Goal: Task Accomplishment & Management: Complete application form

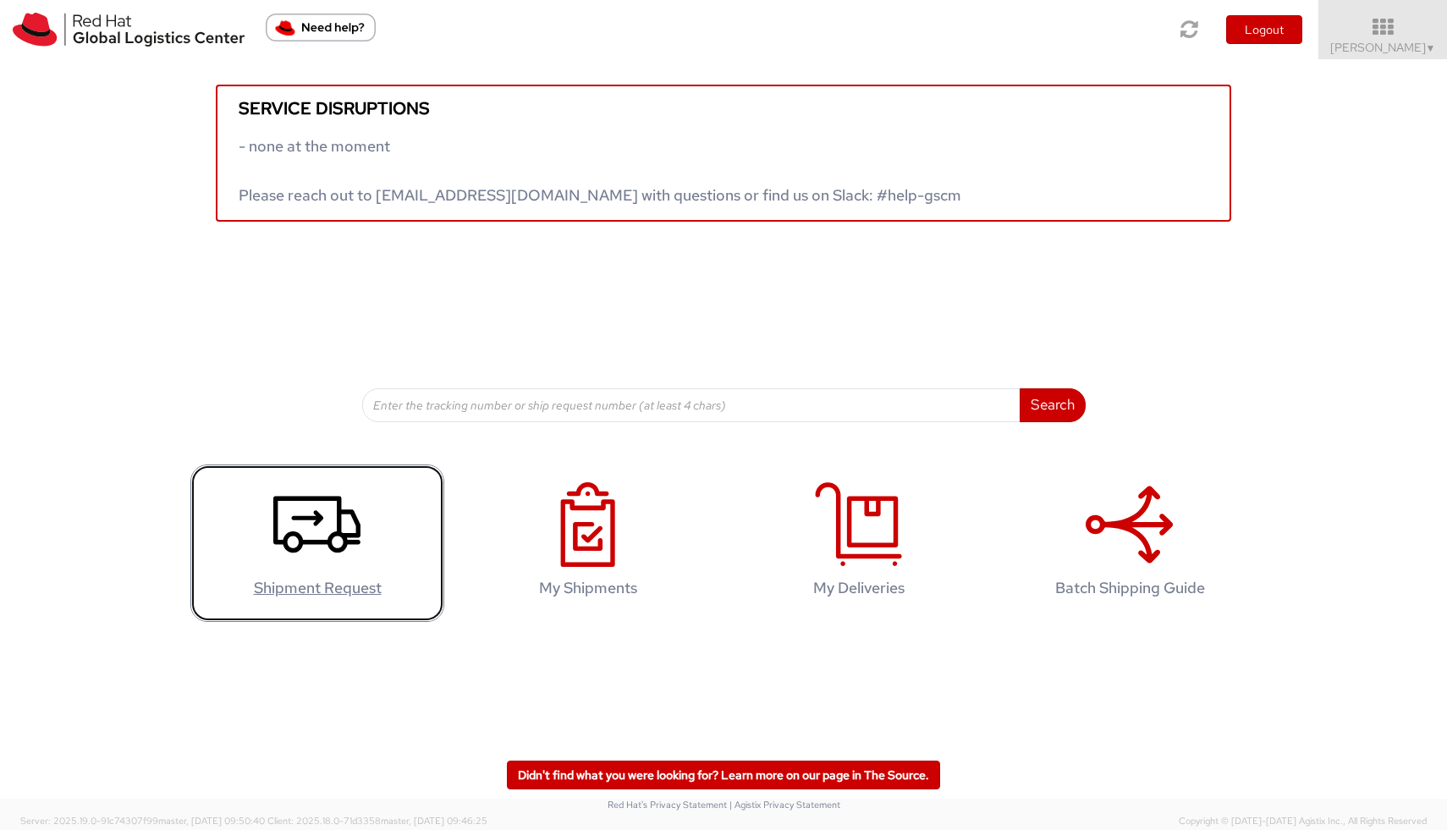
click at [335, 520] on icon at bounding box center [316, 524] width 87 height 85
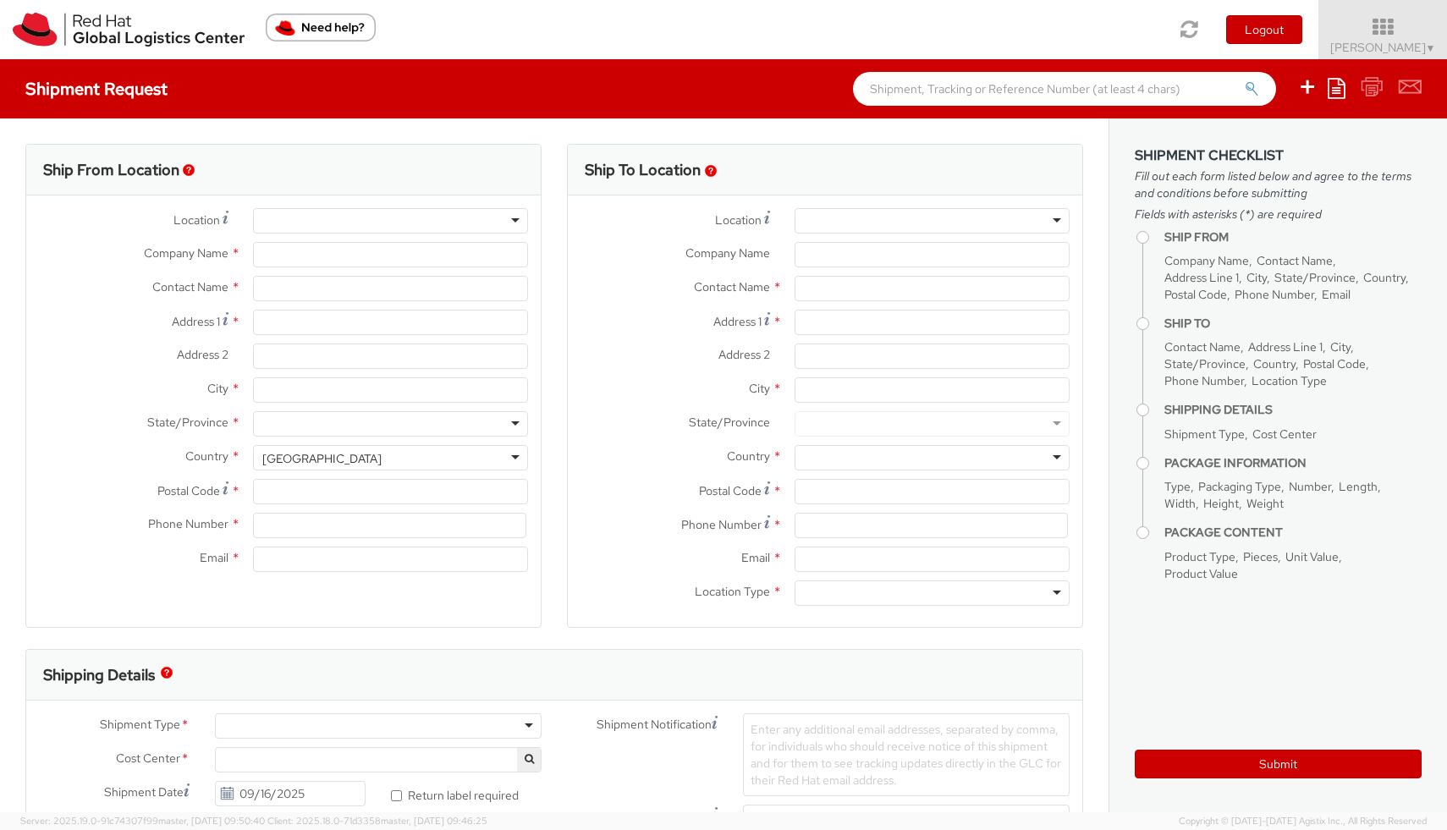
select select
select select "764"
click at [368, 243] on input "Company Name *" at bounding box center [390, 254] width 275 height 25
click at [368, 228] on div at bounding box center [390, 220] width 275 height 25
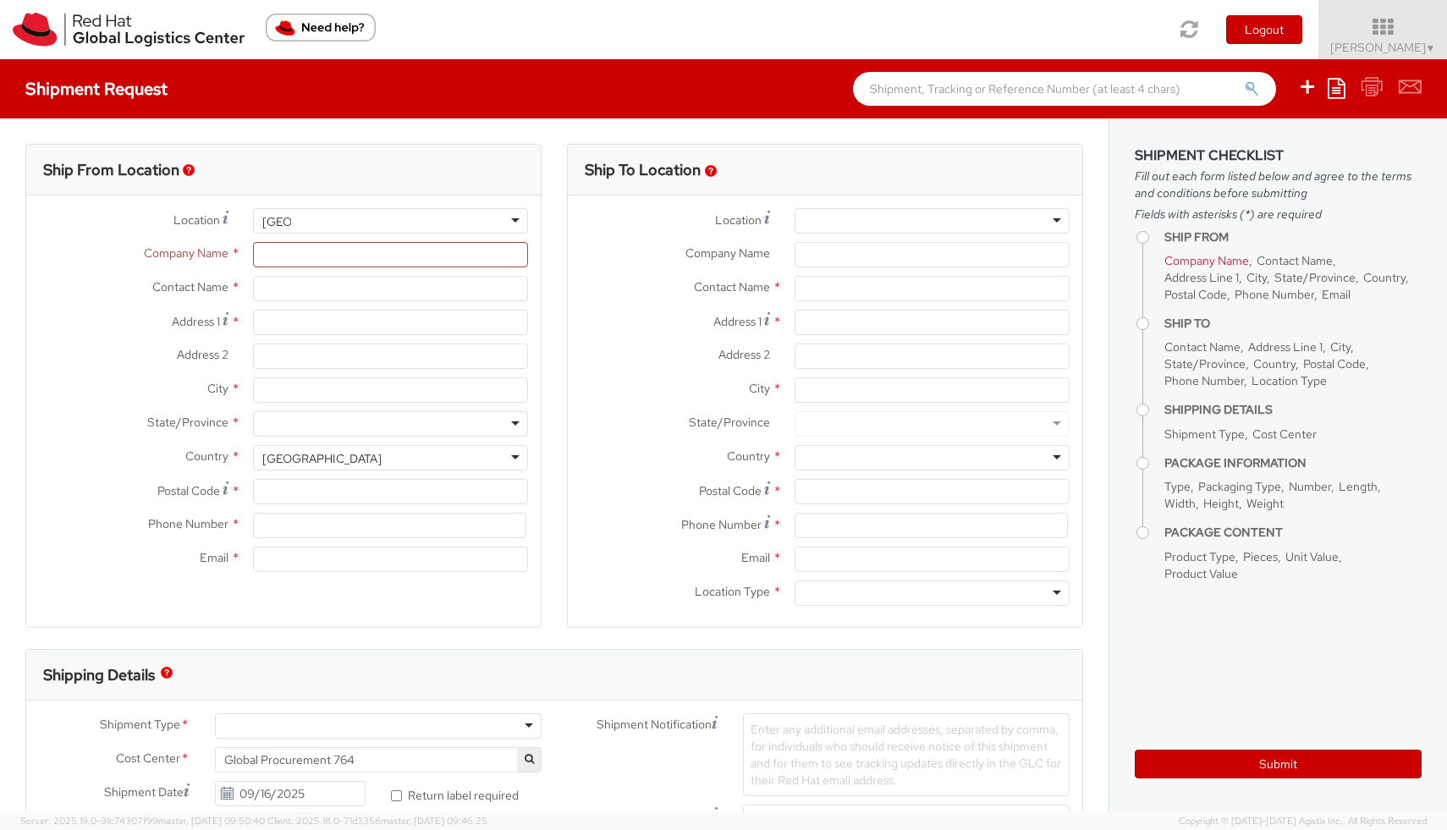
type input "Cork"
type input "Red Hat Limited"
type input "[PERSON_NAME]"
type input "6700 Cork Airport Business Park"
type input "Kinsale Rd"
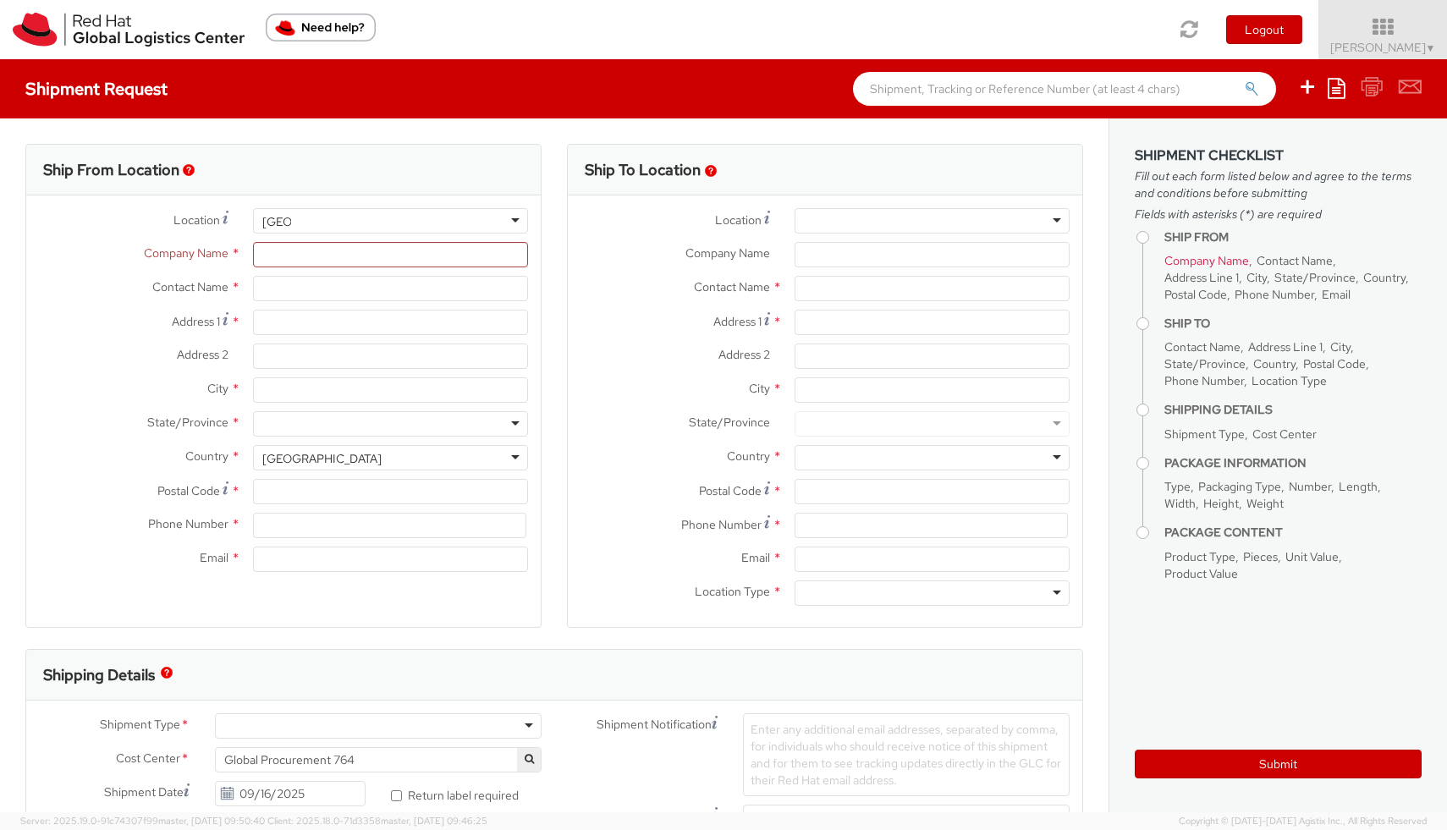
type input "CORK"
type input "T12 XR60"
type input "353 21 2303400"
type input "mnaumova@redhat.com"
select select "CM"
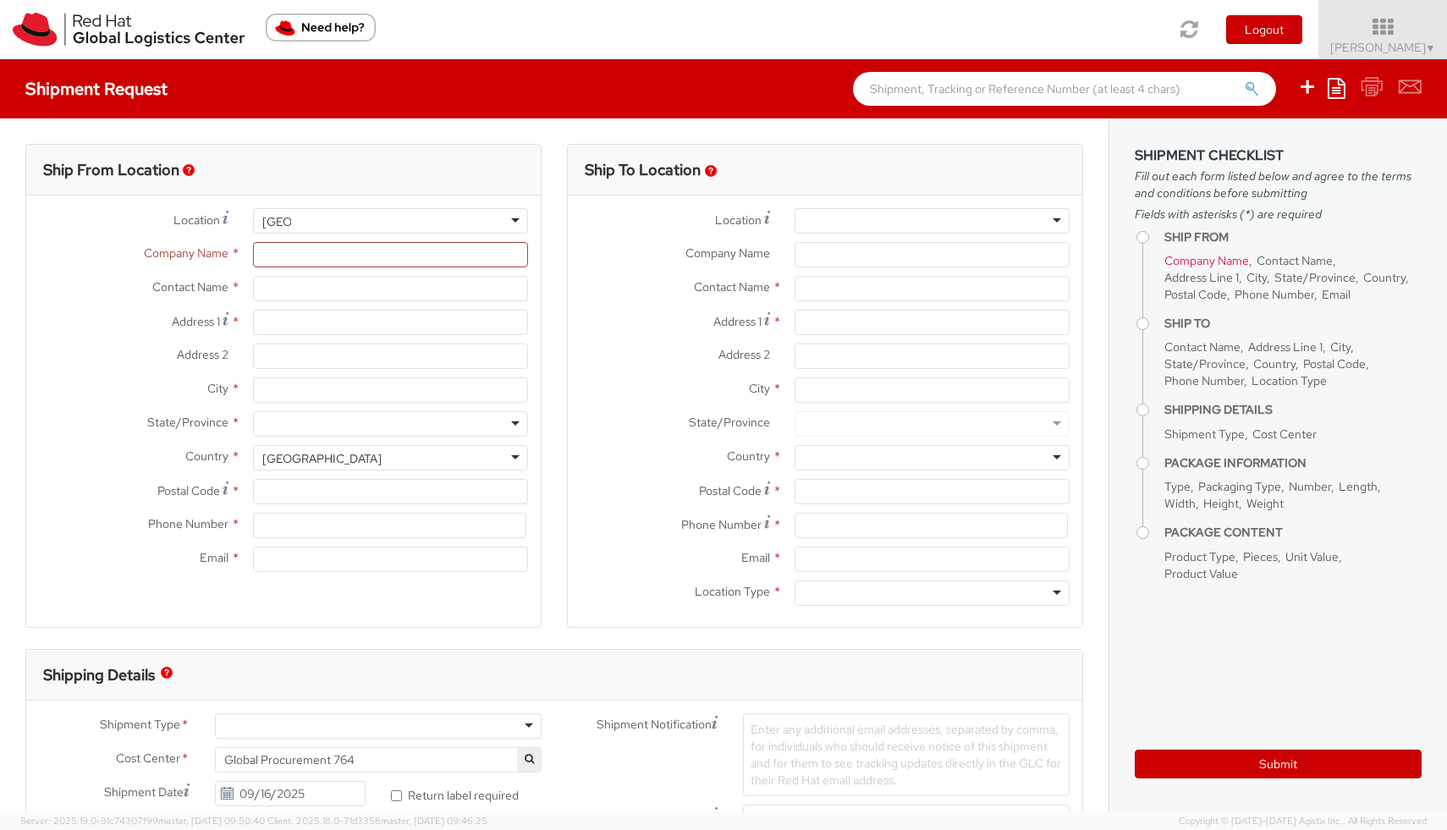
select select "KGS"
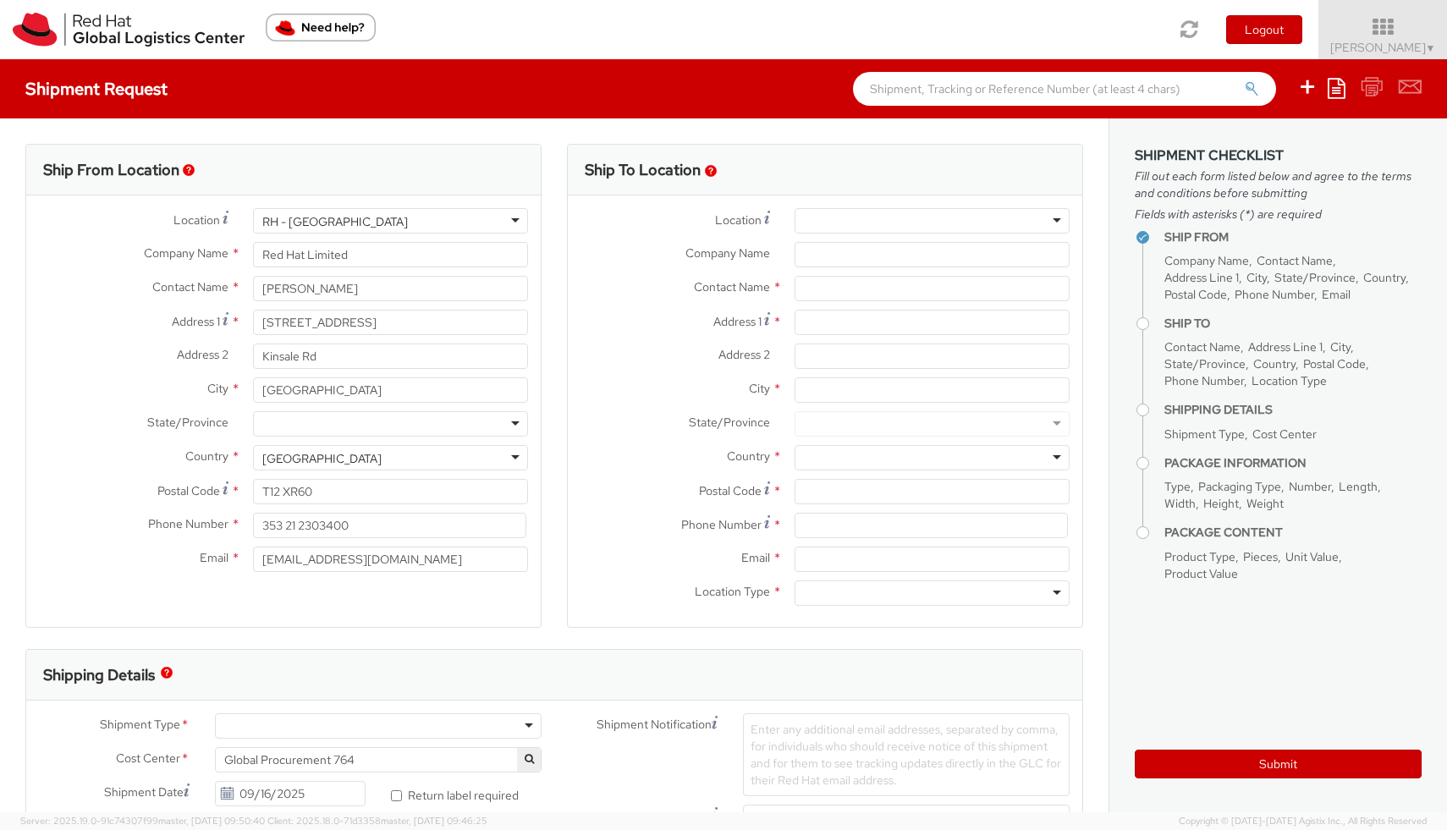
click at [517, 222] on div "RH - Cork" at bounding box center [390, 220] width 275 height 25
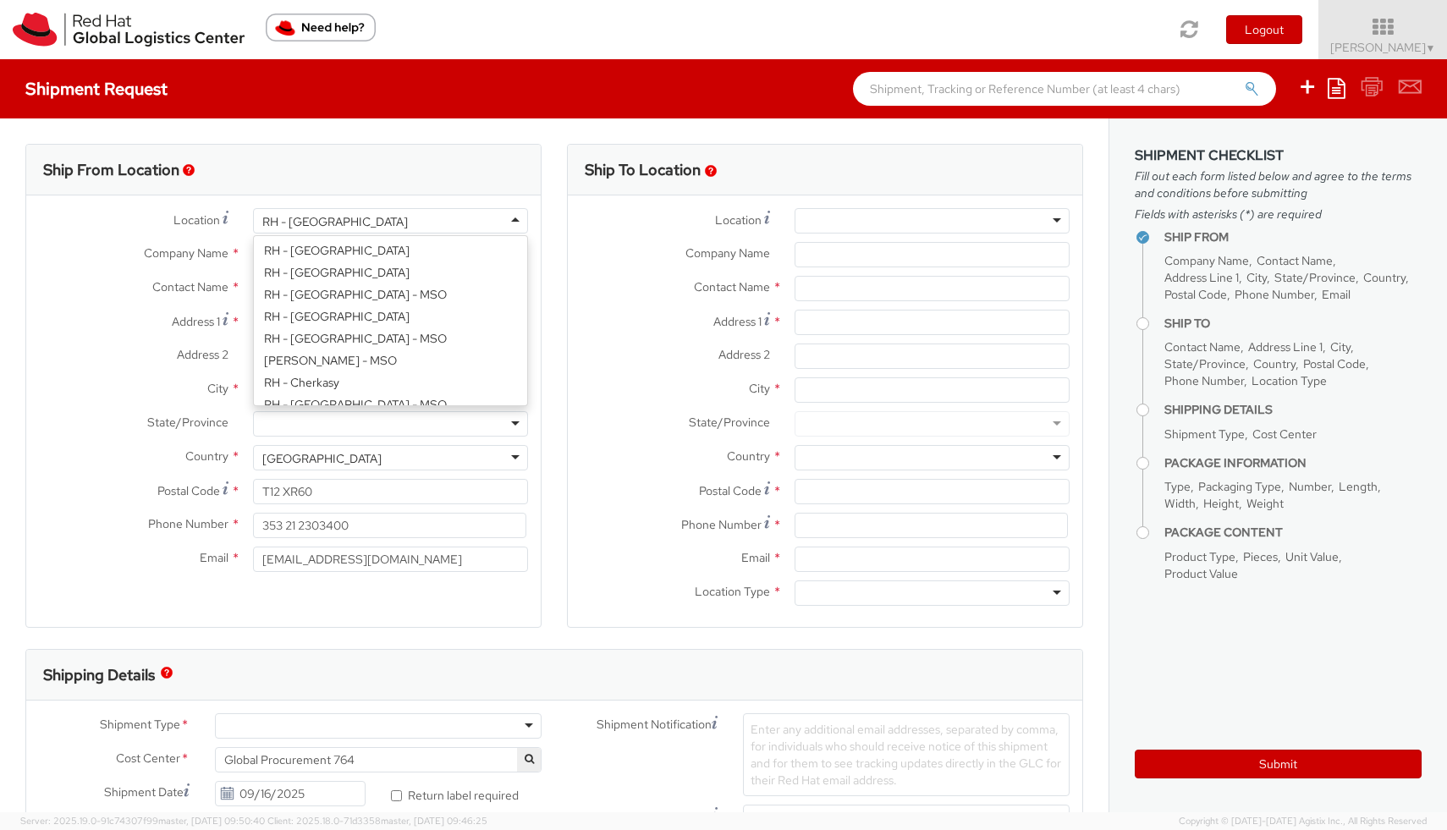
click at [329, 387] on div "Location * RH - Cork RH - Cork RH - Amsterdam - MSO RH - Amsterdam Data Center …" at bounding box center [283, 394] width 514 height 372
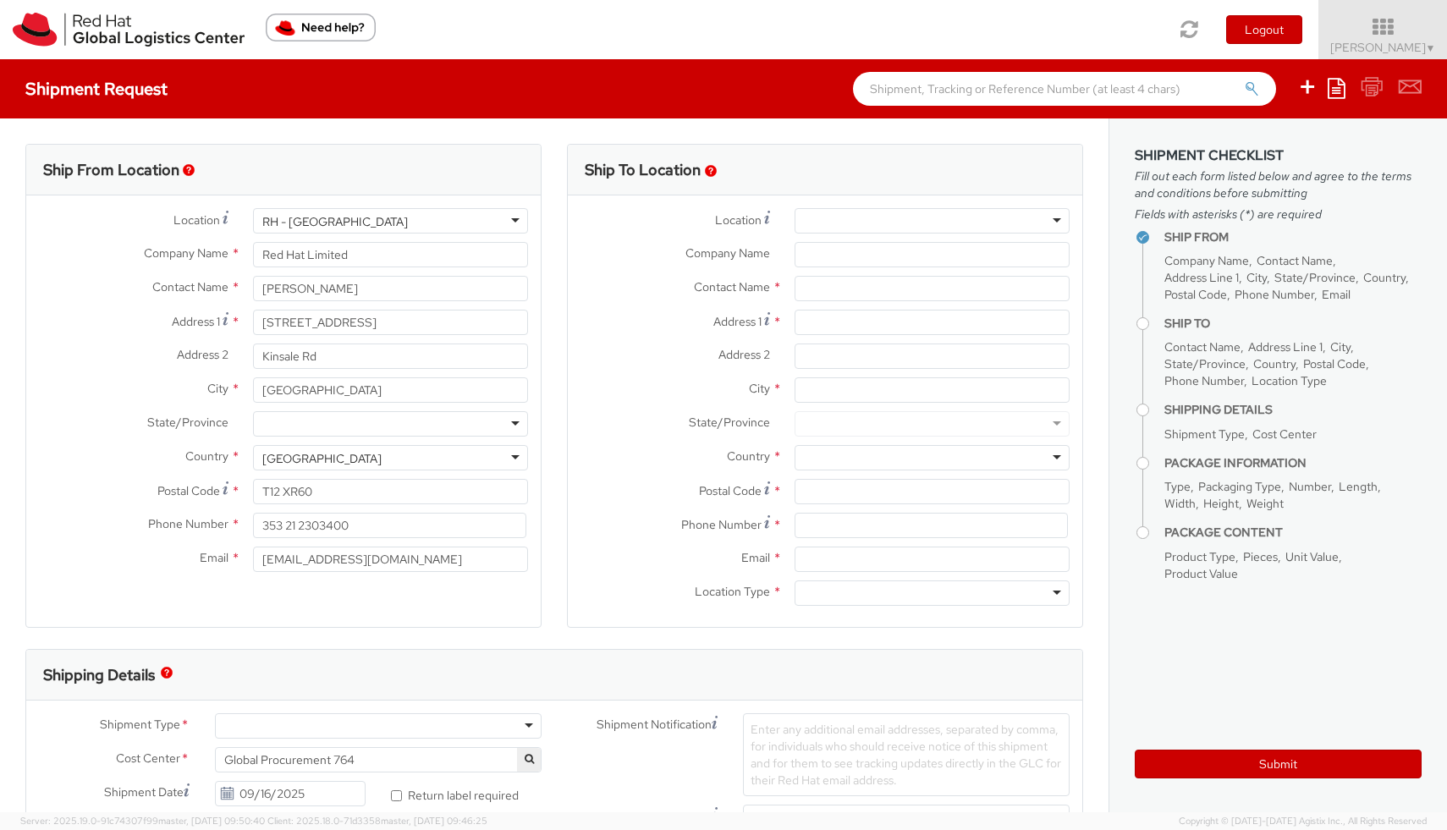
click at [846, 218] on div at bounding box center [931, 220] width 275 height 25
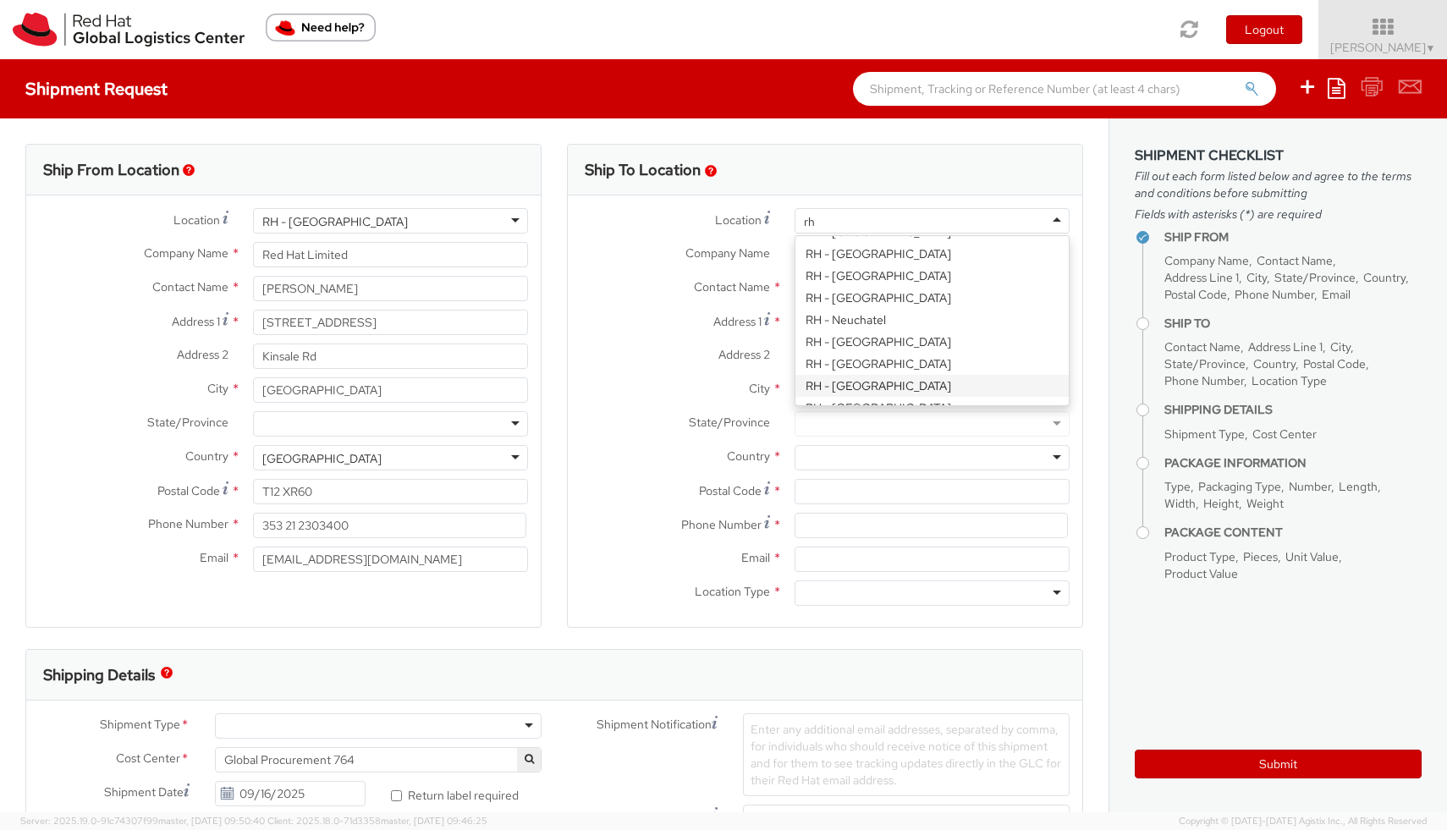
type input "r"
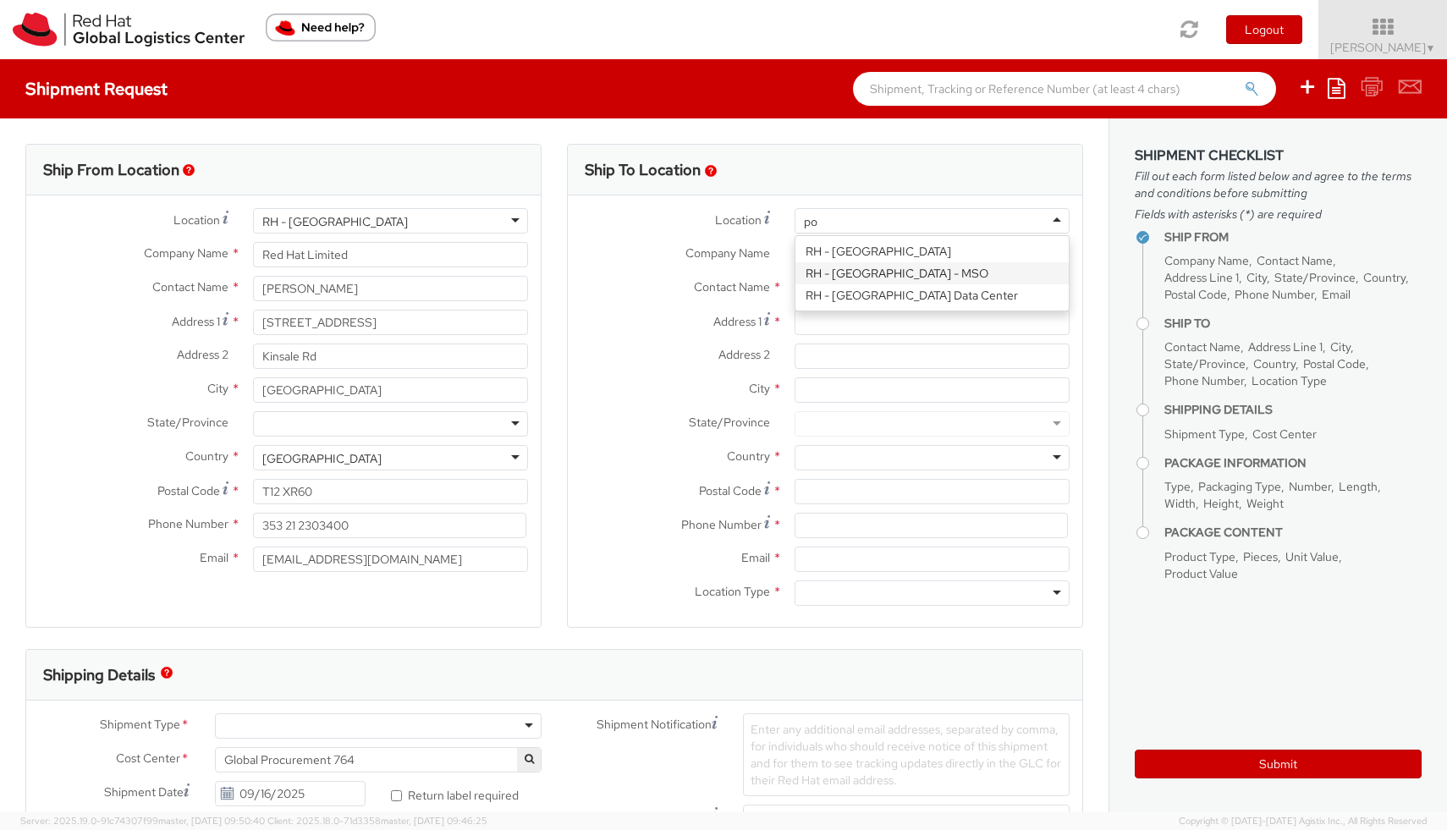
type input "p"
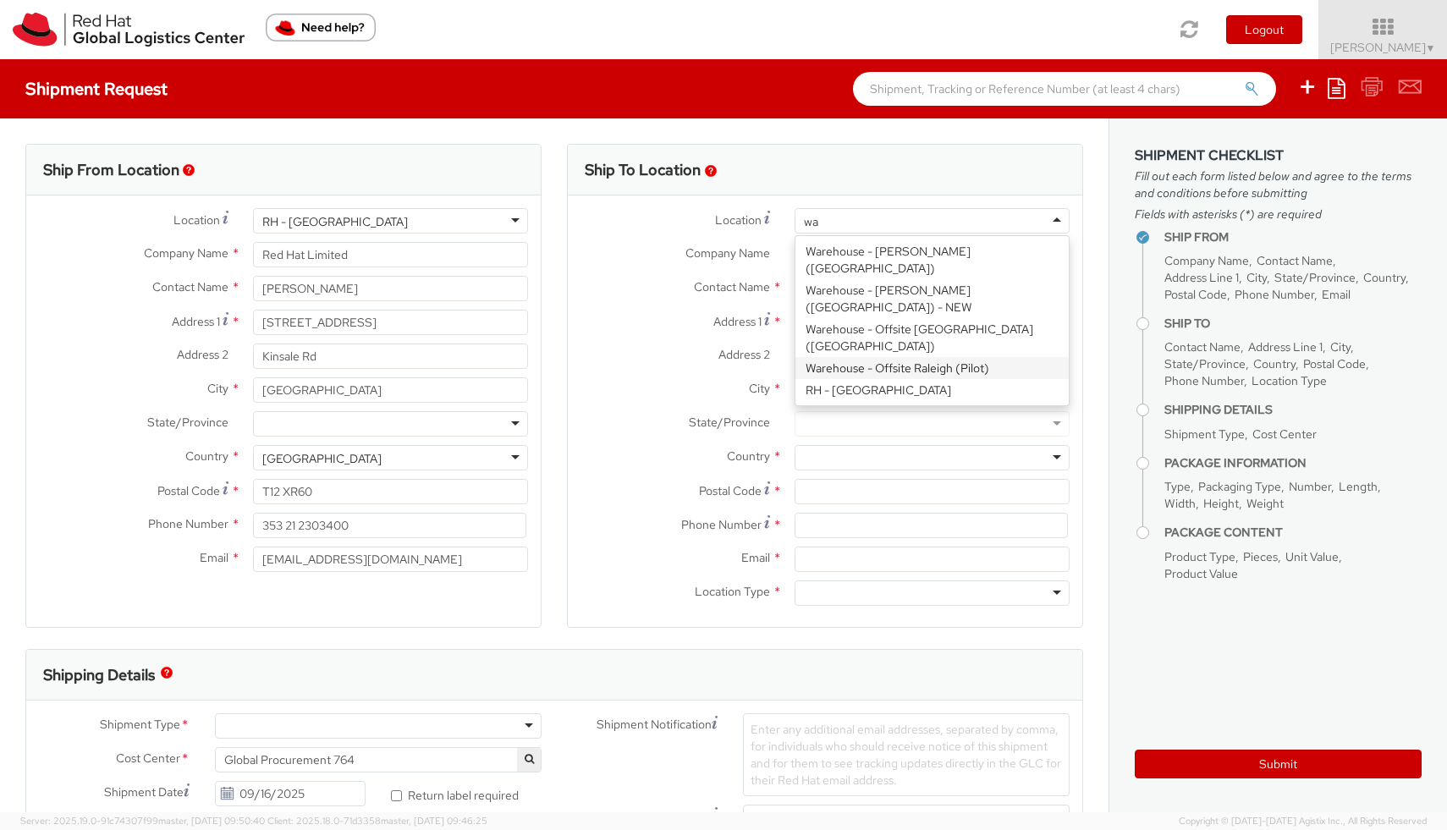
type input "war"
type input "Red Hat Poland sp. z.o.o."
type input "Krucza 50"
type input "Suite 02W116"
type input "WARSAW"
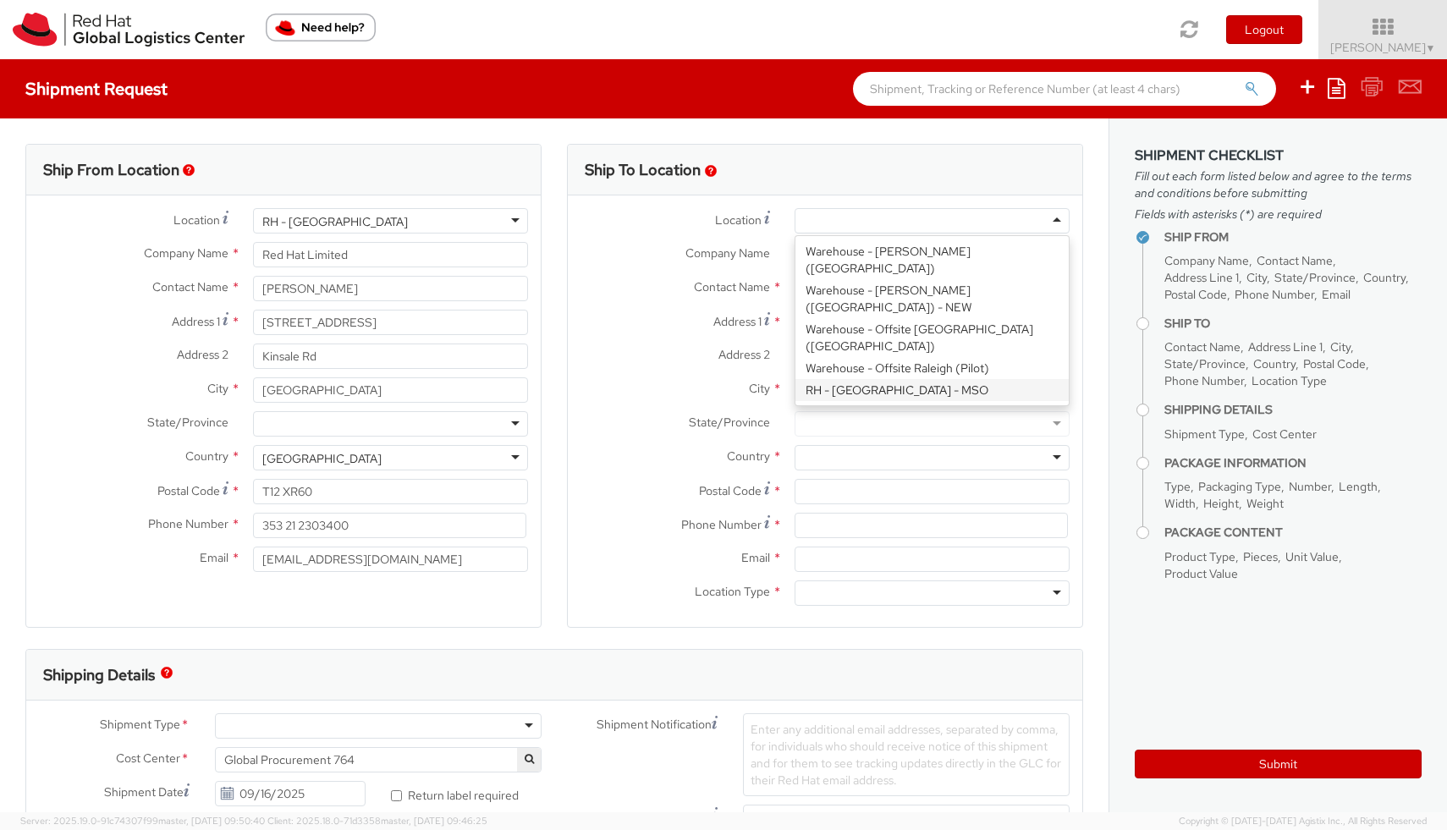
type input "00-222"
type input "22 657 00 00"
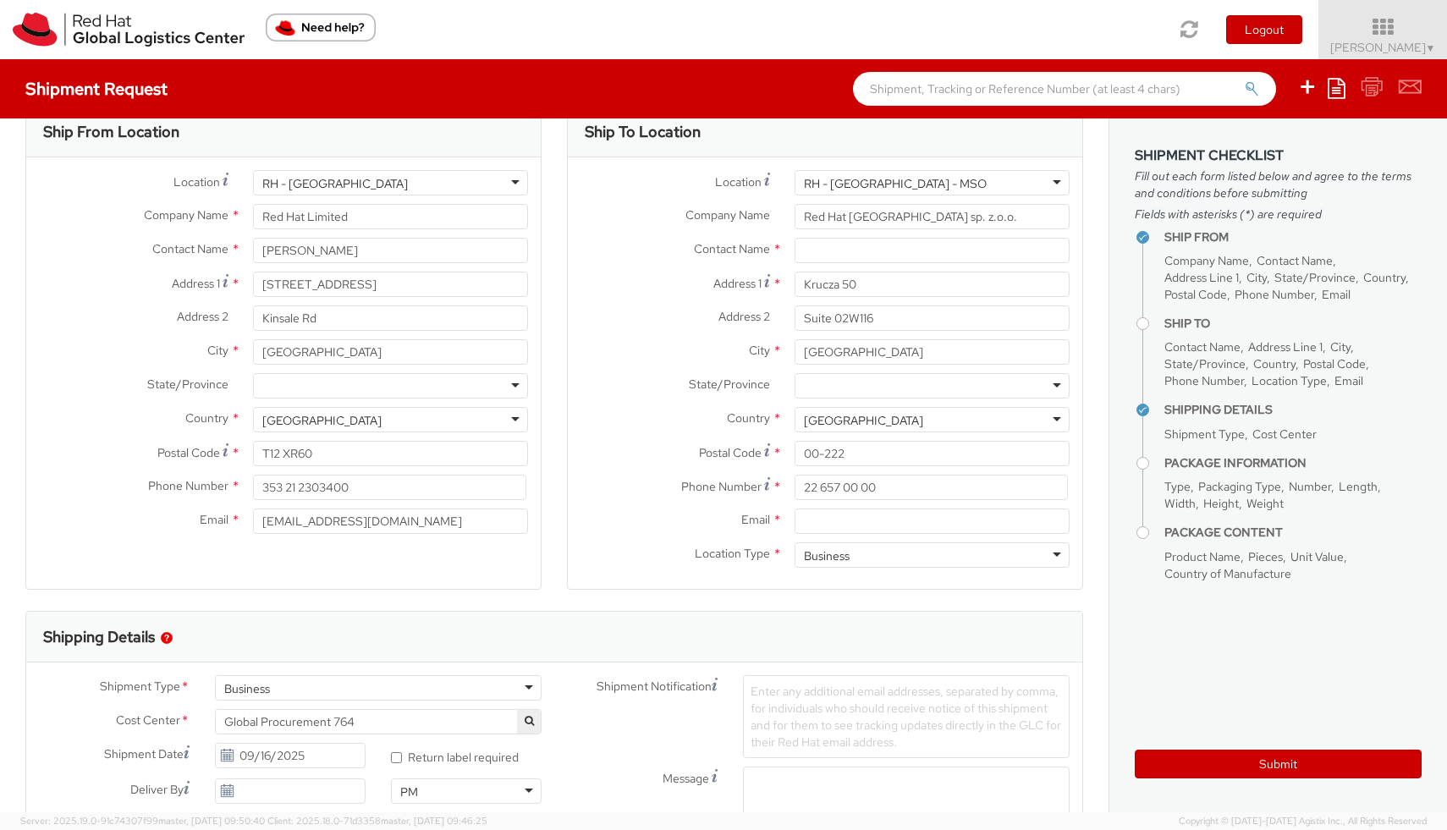
scroll to position [31, 0]
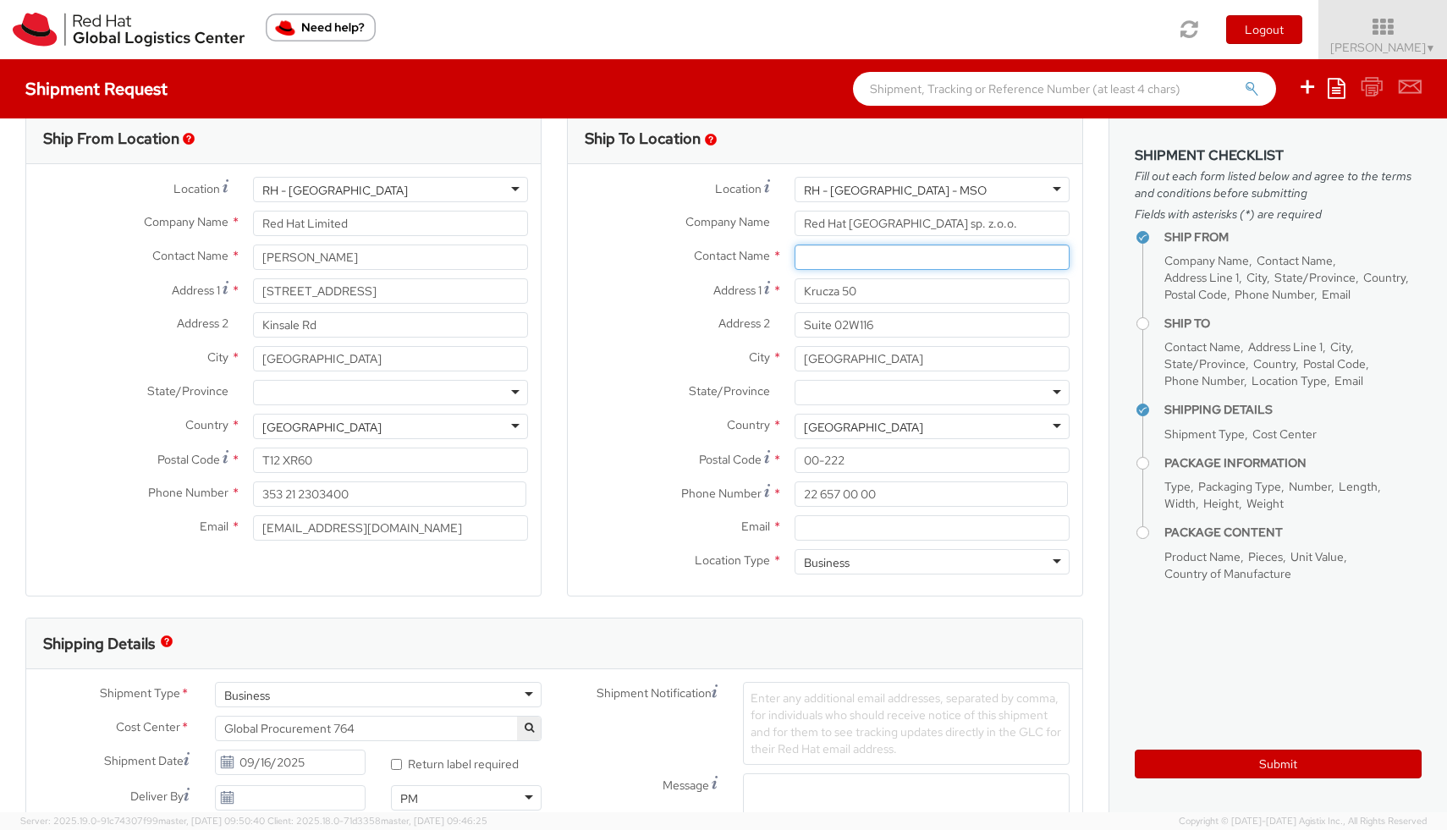
click at [860, 260] on input "text" at bounding box center [931, 256] width 275 height 25
paste input "Katarzyna Rola-Stężycka"
click at [656, 497] on label "Phone Number *" at bounding box center [675, 492] width 214 height 23
click at [849, 539] on input "Email *" at bounding box center [931, 527] width 275 height 25
drag, startPoint x: 959, startPoint y: 250, endPoint x: 791, endPoint y: 253, distance: 168.4
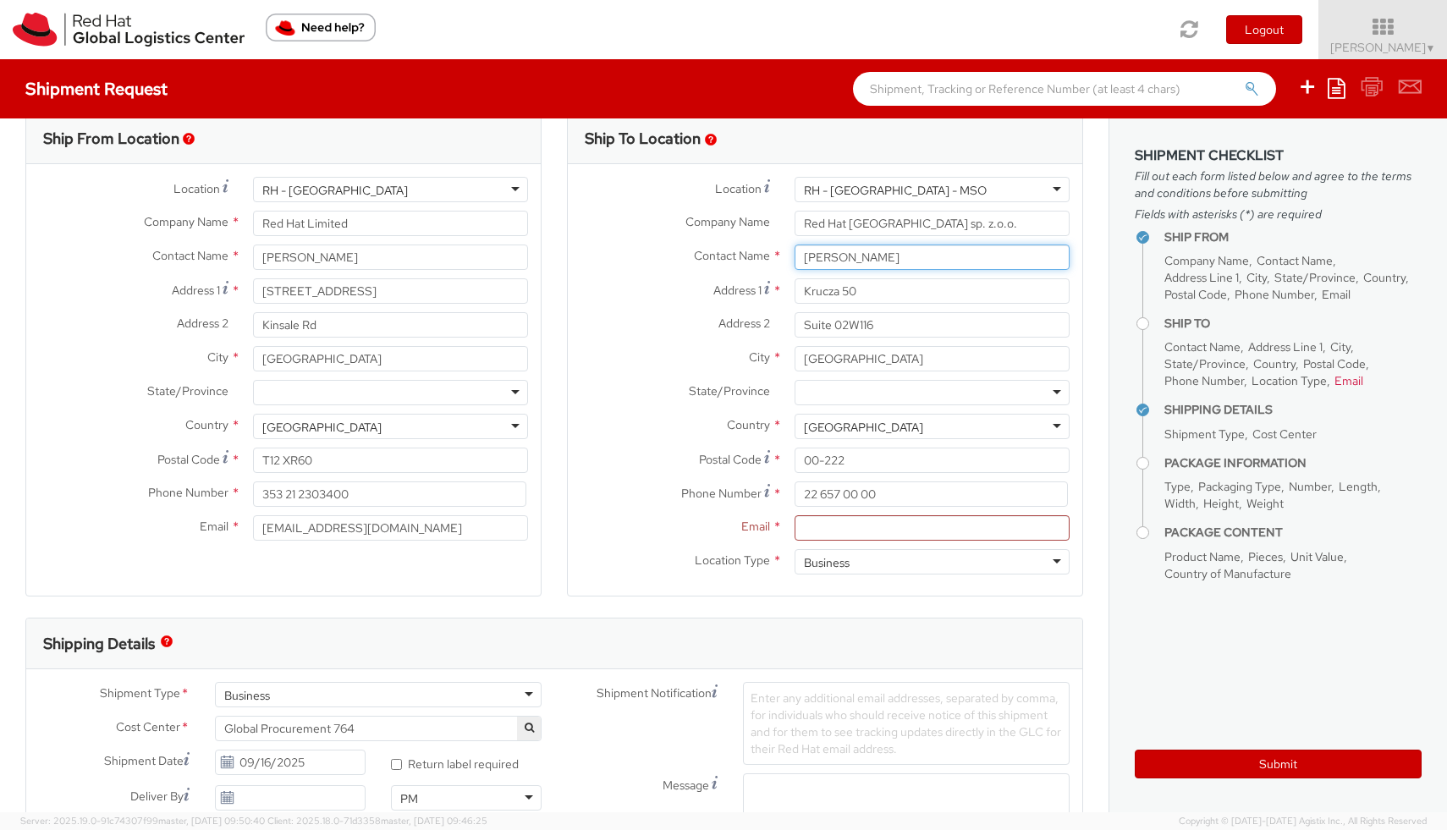
click at [790, 253] on div "Katarzyna Rola-Stężycka" at bounding box center [932, 256] width 300 height 25
paste input "Radka Simkov"
type input "Radka Simkova"
drag, startPoint x: 901, startPoint y: 253, endPoint x: 788, endPoint y: 252, distance: 112.5
click at [788, 252] on div "Radka Simkova Radka Simkova Red Hat Czech s.r.o. - ( Radka Simkova ) Purkynova …" at bounding box center [932, 256] width 300 height 25
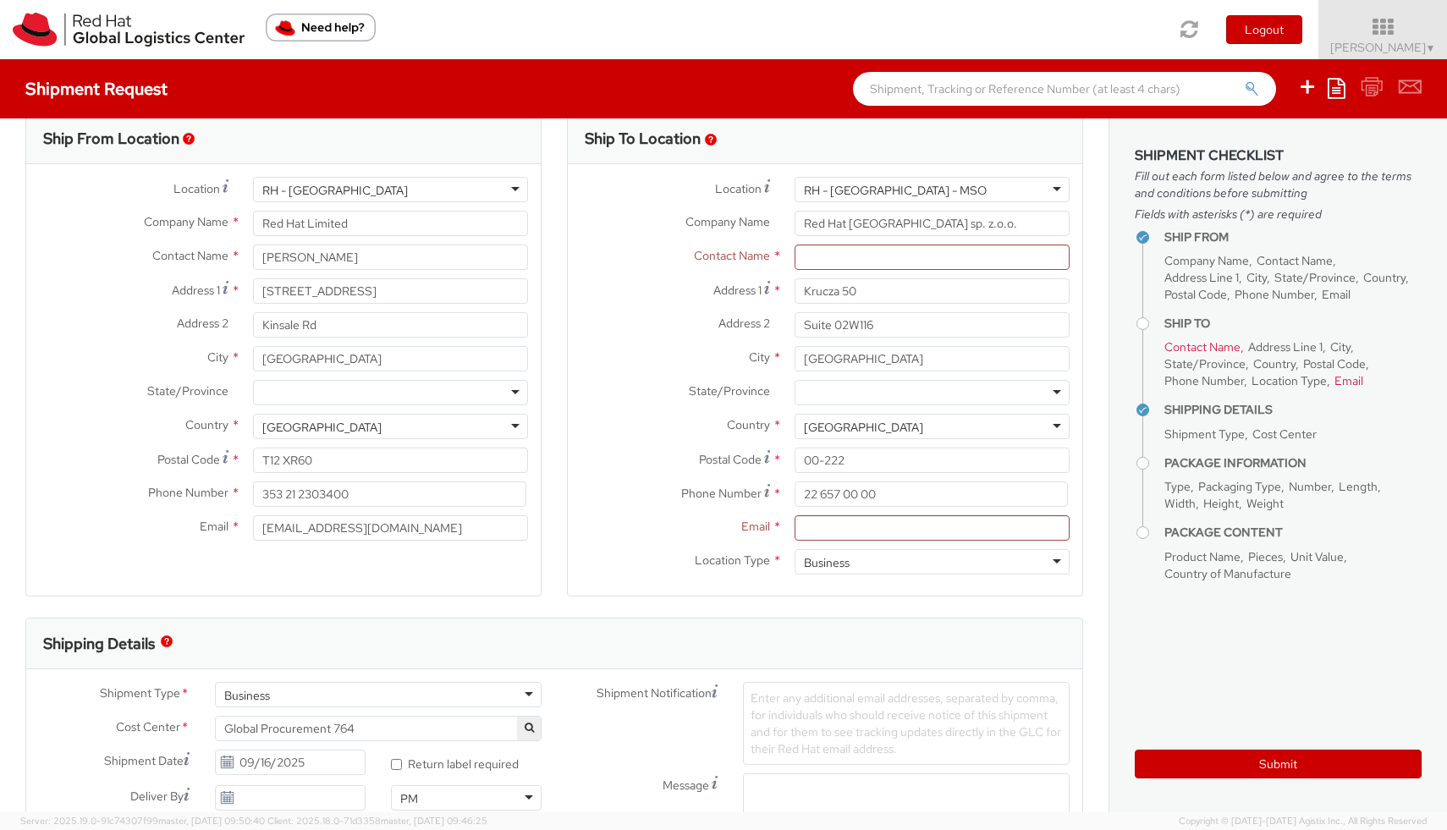
click at [816, 141] on div "Ship To Location" at bounding box center [825, 138] width 514 height 51
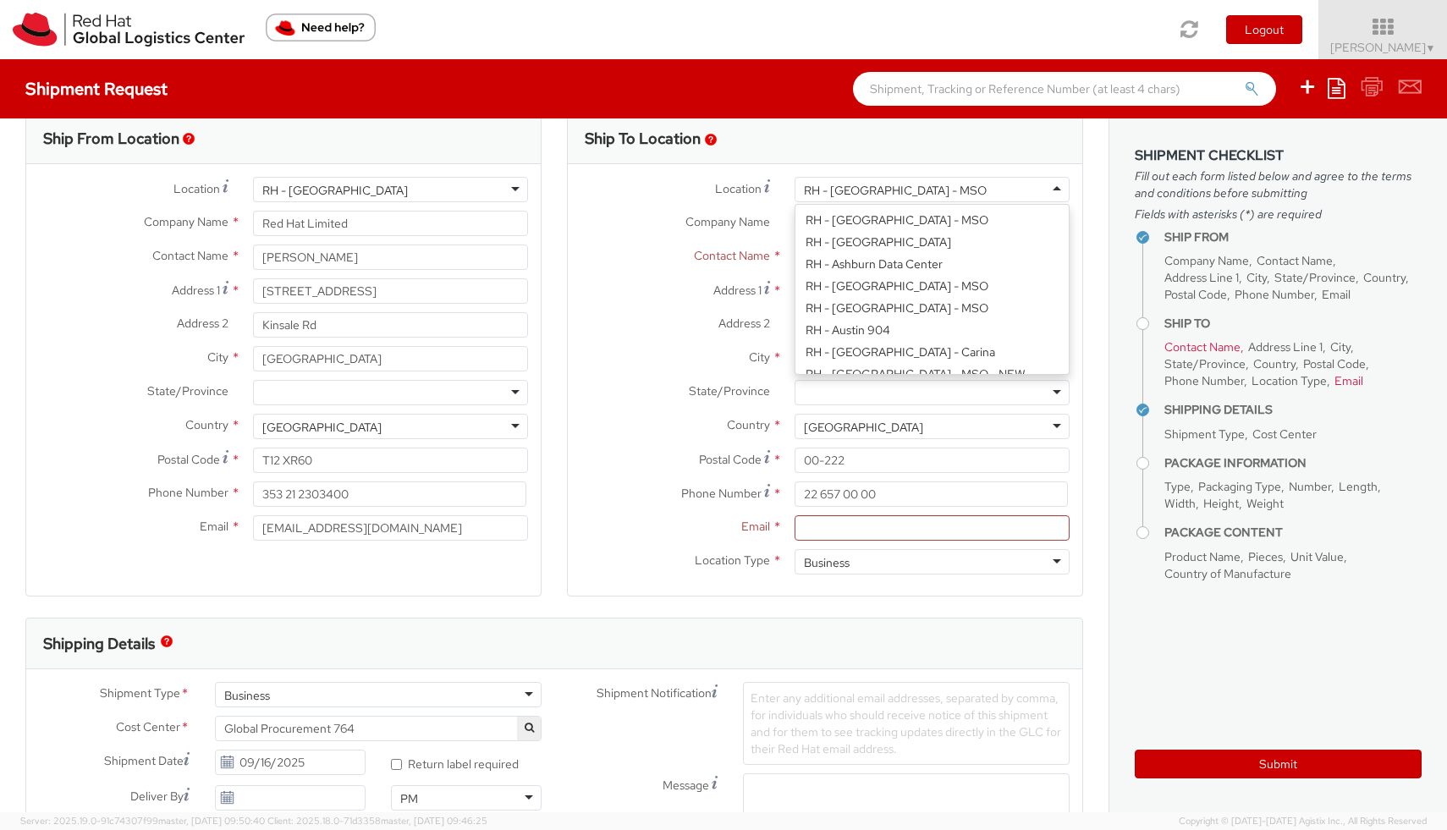
click at [1041, 192] on div "RH - Warsaw - MSO" at bounding box center [931, 189] width 275 height 25
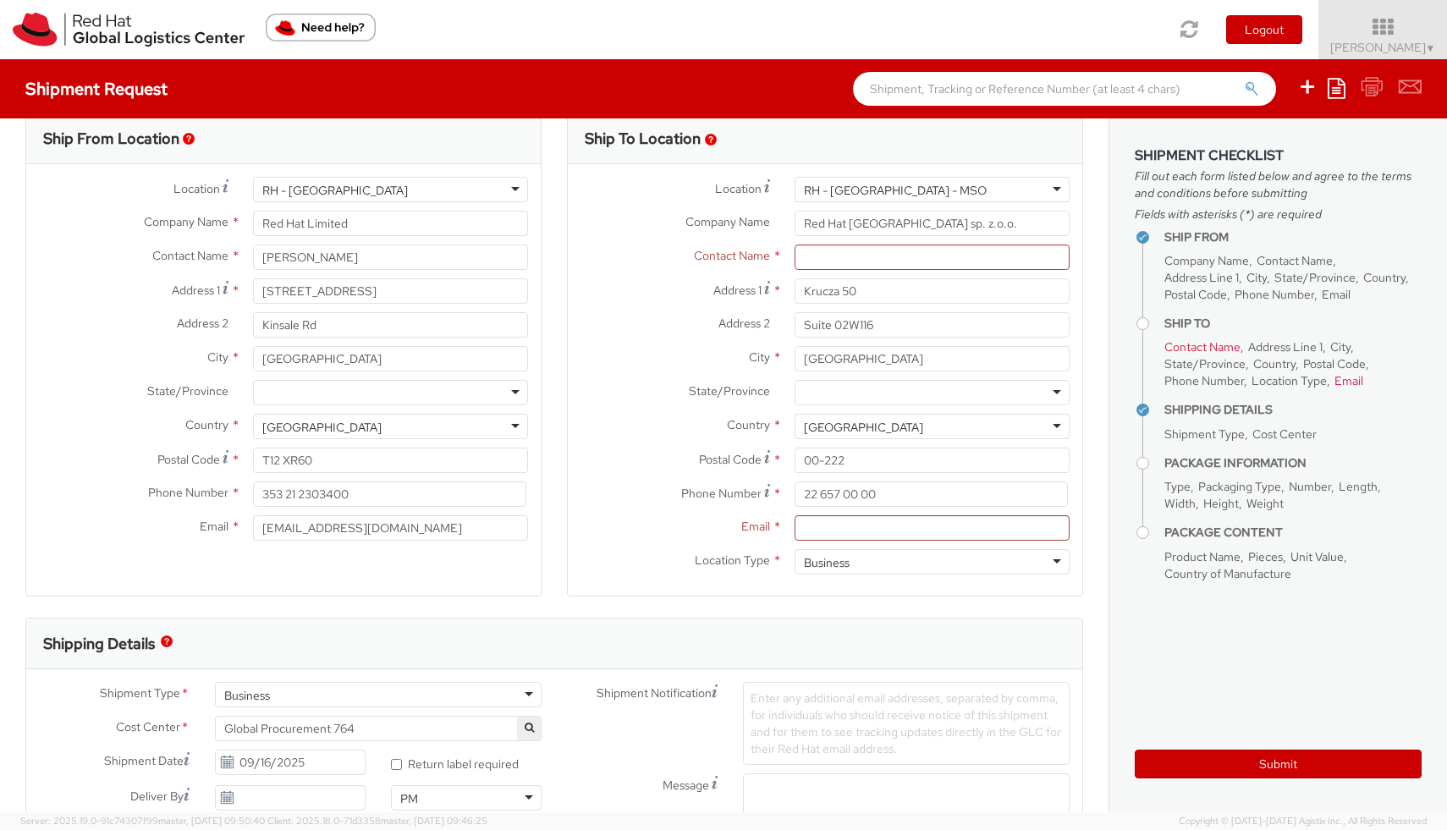
drag, startPoint x: 940, startPoint y: 189, endPoint x: 777, endPoint y: 189, distance: 163.3
click at [776, 189] on div "Location * RH - Warsaw - MSO RH - Warsaw - MSO RH - Amsterdam - MSO RH - Amster…" at bounding box center [825, 189] width 514 height 25
click at [913, 196] on div "RH - Warsaw - MSO" at bounding box center [931, 189] width 275 height 25
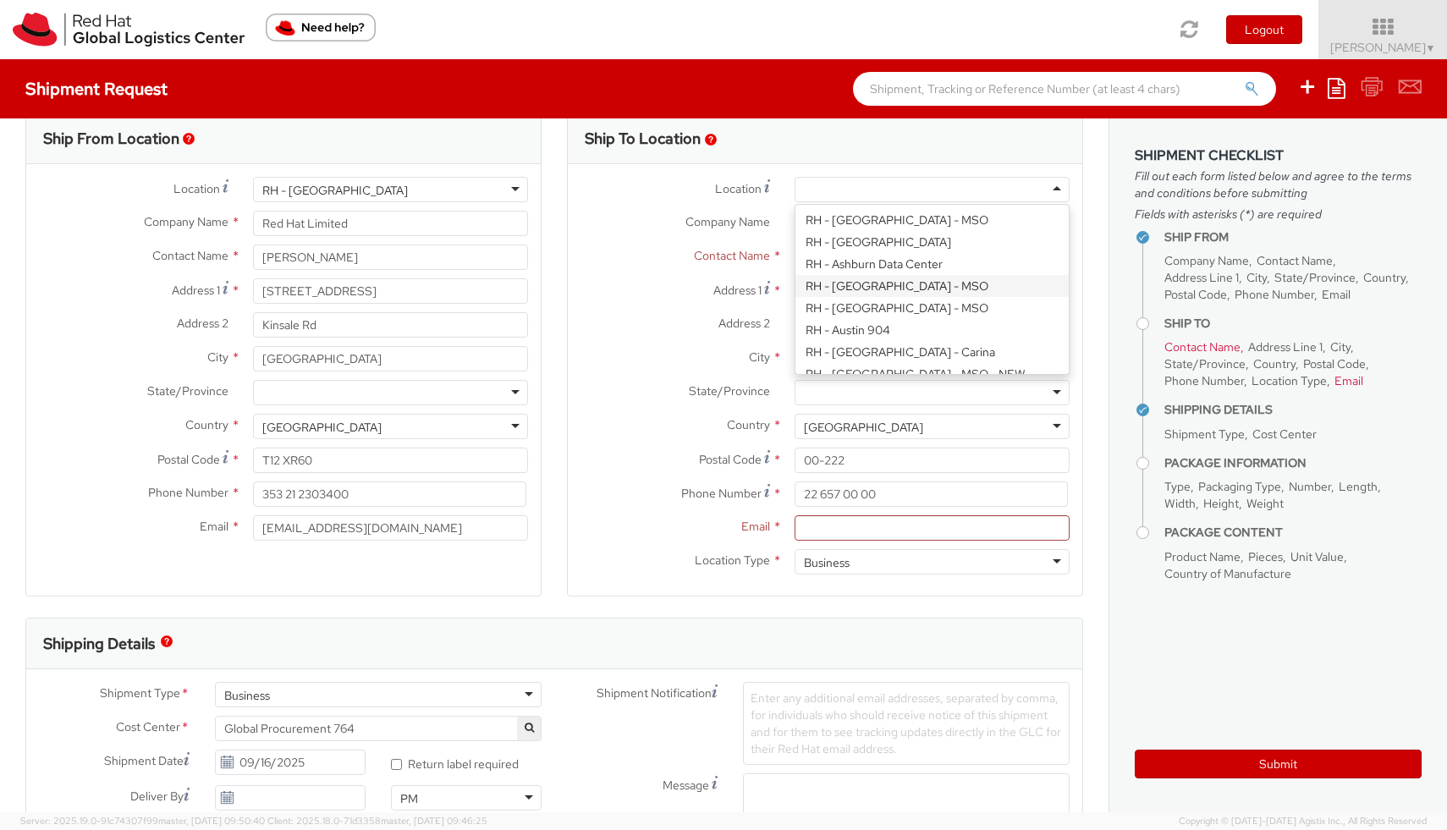
scroll to position [0, 0]
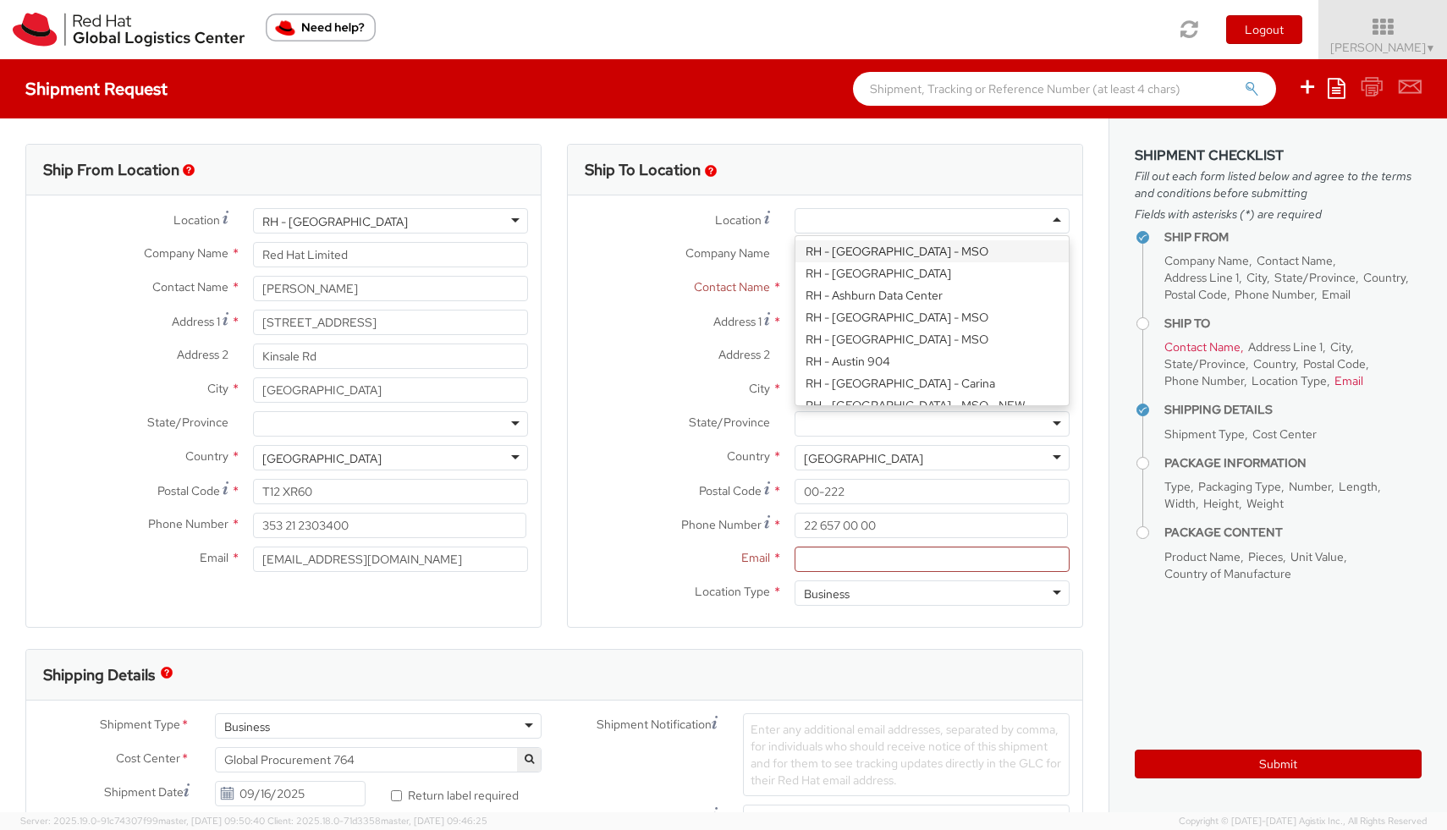
click at [783, 209] on div "RH - Amsterdam - MSO RH - Amsterdam Data Center RH - Ashburn Data Center RH - A…" at bounding box center [932, 220] width 300 height 25
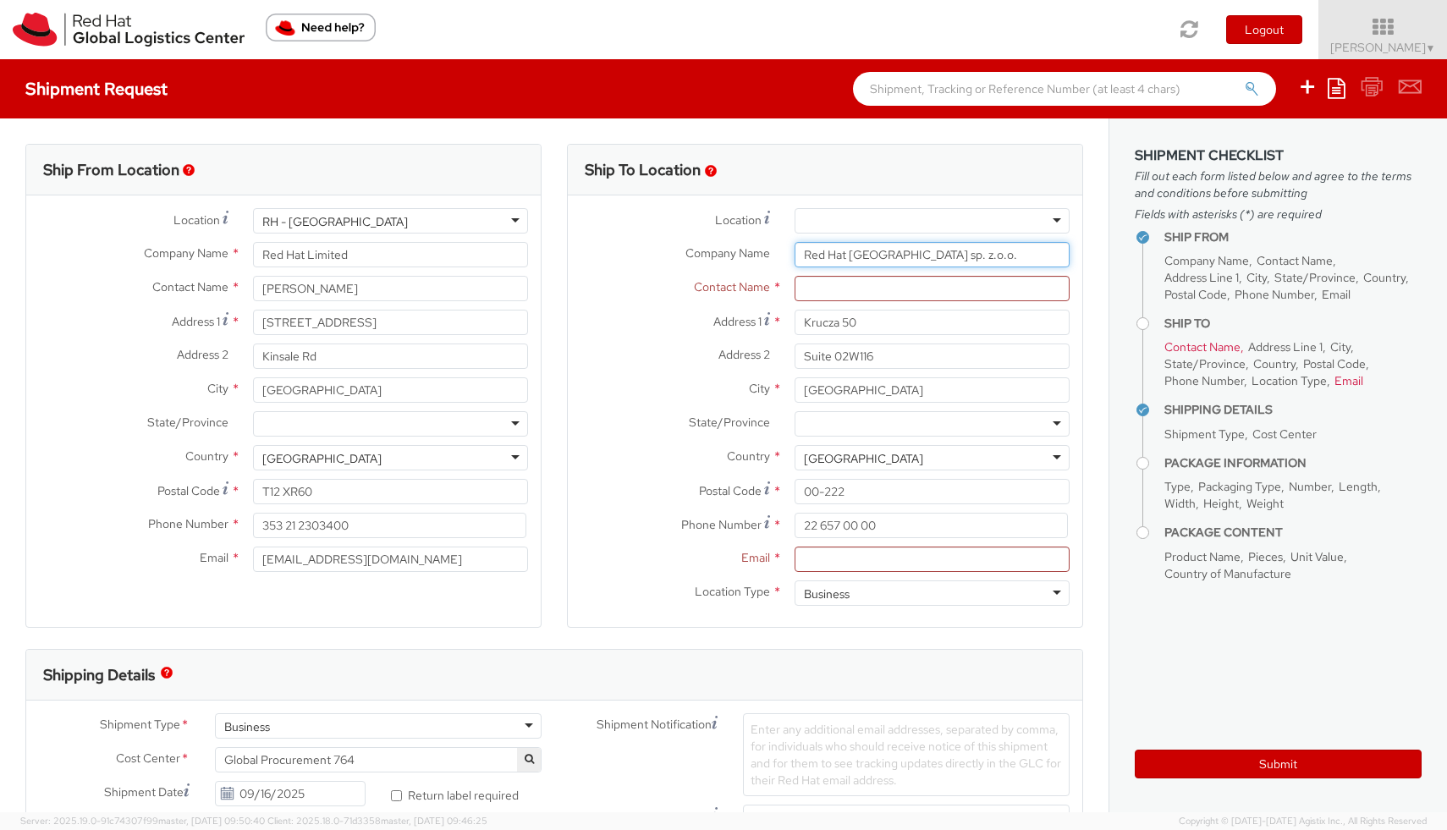
click at [927, 254] on input "Red Hat Poland sp. z.o.o." at bounding box center [931, 254] width 275 height 25
drag, startPoint x: 953, startPoint y: 254, endPoint x: 755, endPoint y: 254, distance: 197.1
click at [755, 254] on div "Company Name * Red Hat Poland sp. z.o.o." at bounding box center [825, 254] width 514 height 25
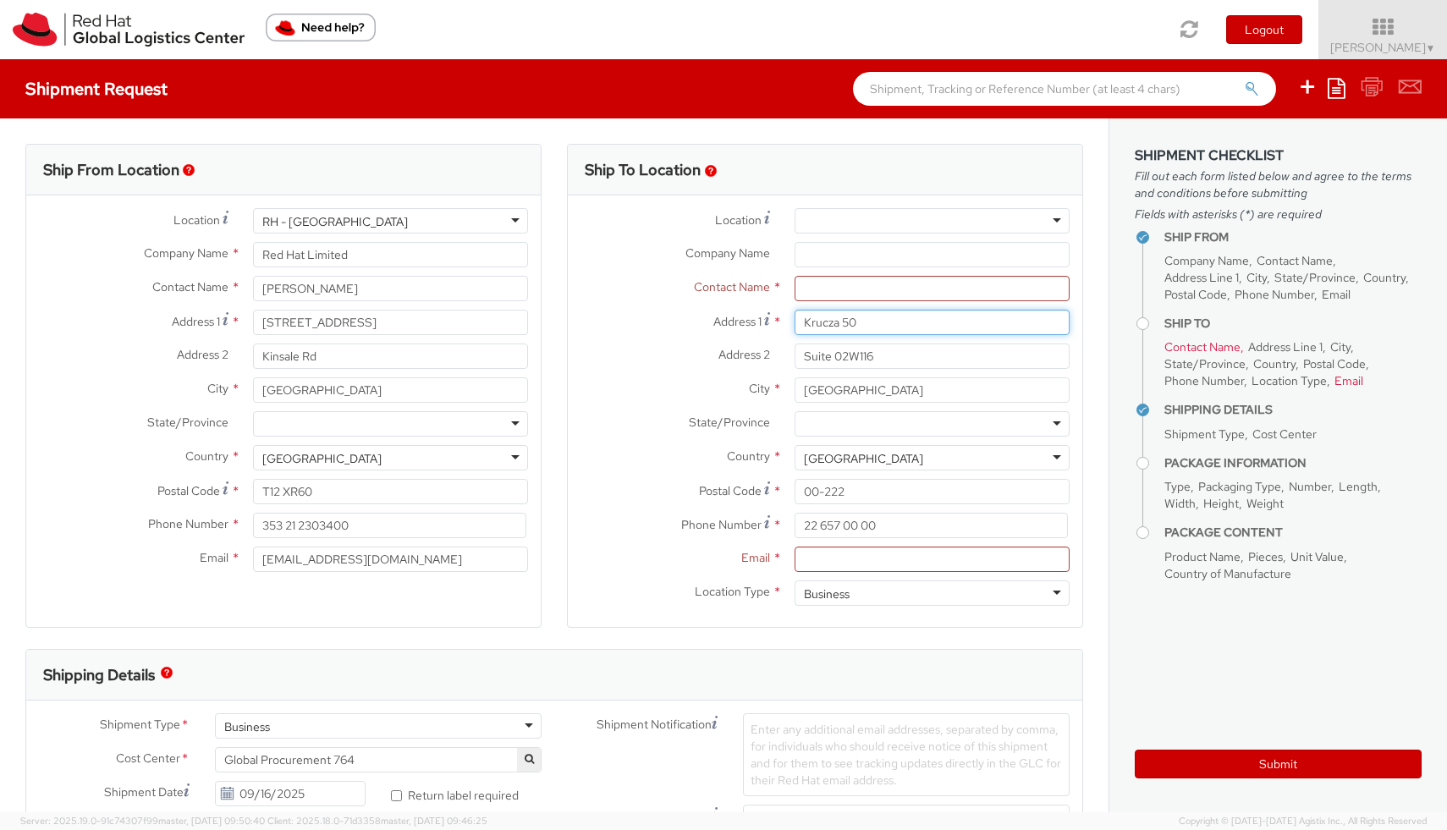
drag, startPoint x: 866, startPoint y: 323, endPoint x: 780, endPoint y: 323, distance: 86.3
click at [780, 323] on div "Address 1 * Krucza 50" at bounding box center [825, 322] width 514 height 25
drag, startPoint x: 925, startPoint y: 358, endPoint x: 738, endPoint y: 358, distance: 187.0
click at [738, 358] on div "Address 2 * Suite 02W116" at bounding box center [825, 355] width 514 height 25
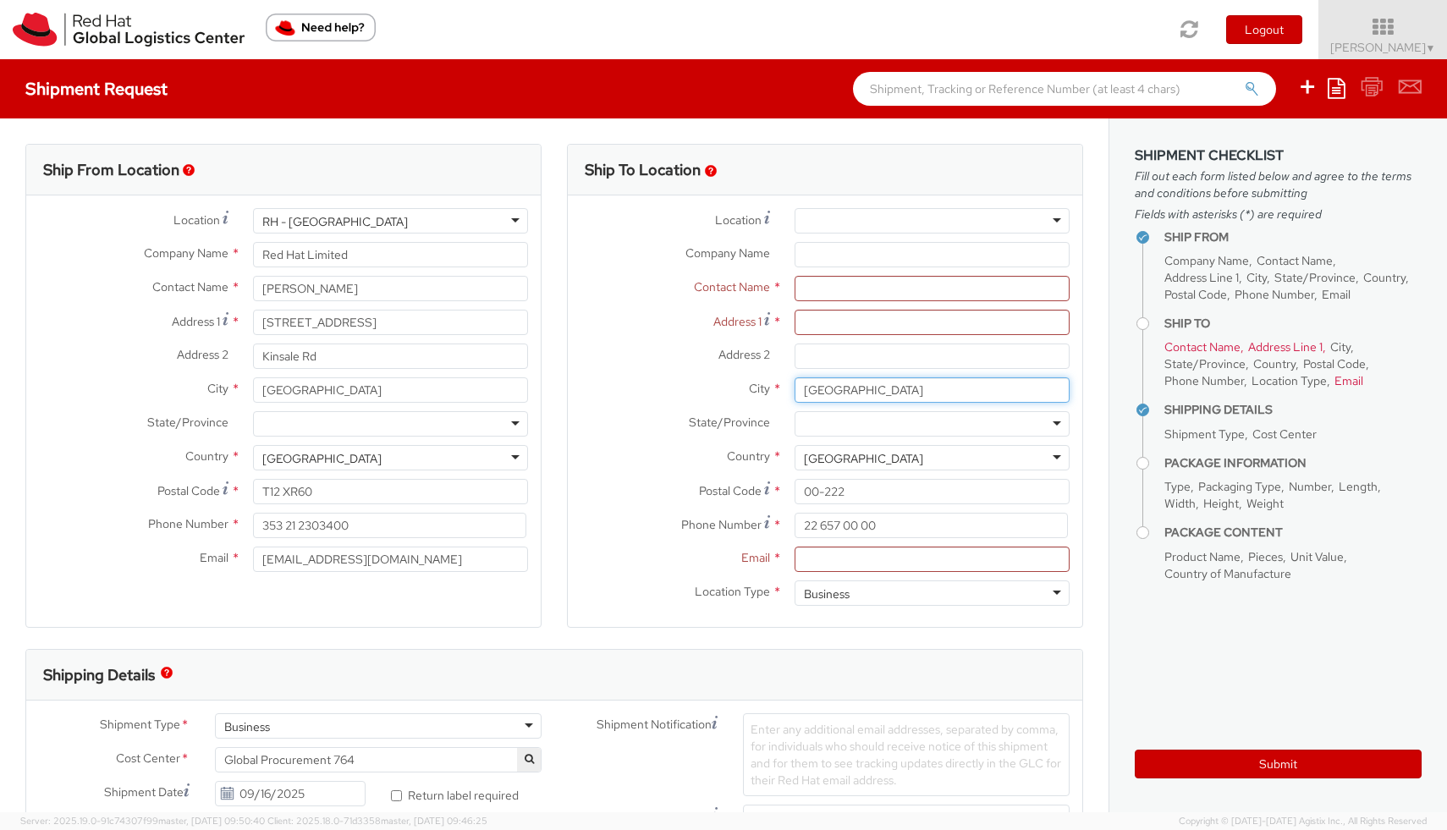
drag, startPoint x: 868, startPoint y: 393, endPoint x: 727, endPoint y: 393, distance: 141.3
click at [727, 393] on div "City * WARSAW" at bounding box center [825, 389] width 514 height 25
drag, startPoint x: 870, startPoint y: 485, endPoint x: 717, endPoint y: 485, distance: 152.3
click at [717, 485] on div "Postal Code * 00-222" at bounding box center [825, 491] width 514 height 25
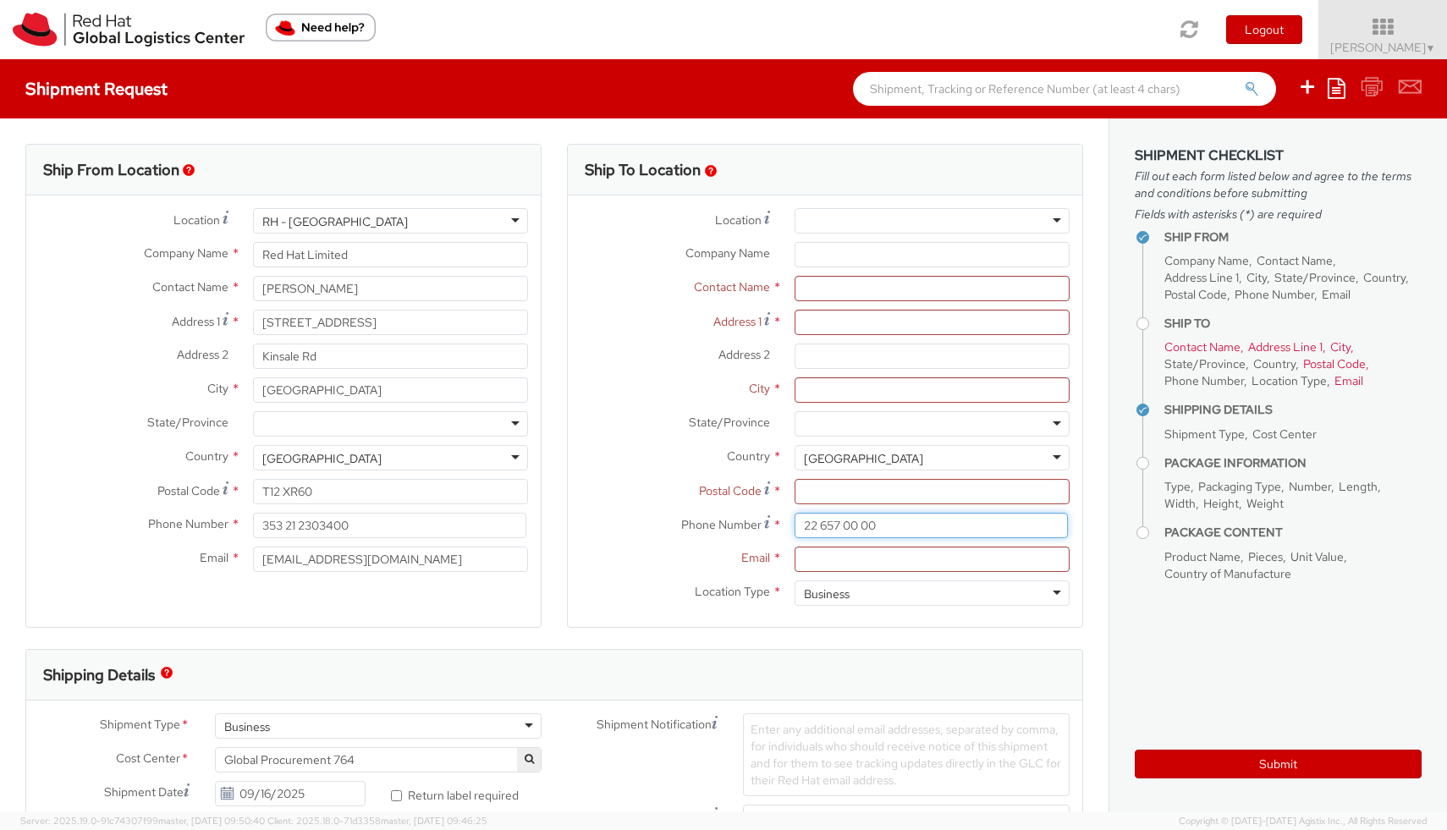
drag, startPoint x: 895, startPoint y: 521, endPoint x: 750, endPoint y: 521, distance: 145.5
click at [750, 521] on div "Phone Number * 22 657 00 00" at bounding box center [825, 525] width 514 height 25
click at [870, 219] on div at bounding box center [931, 220] width 275 height 25
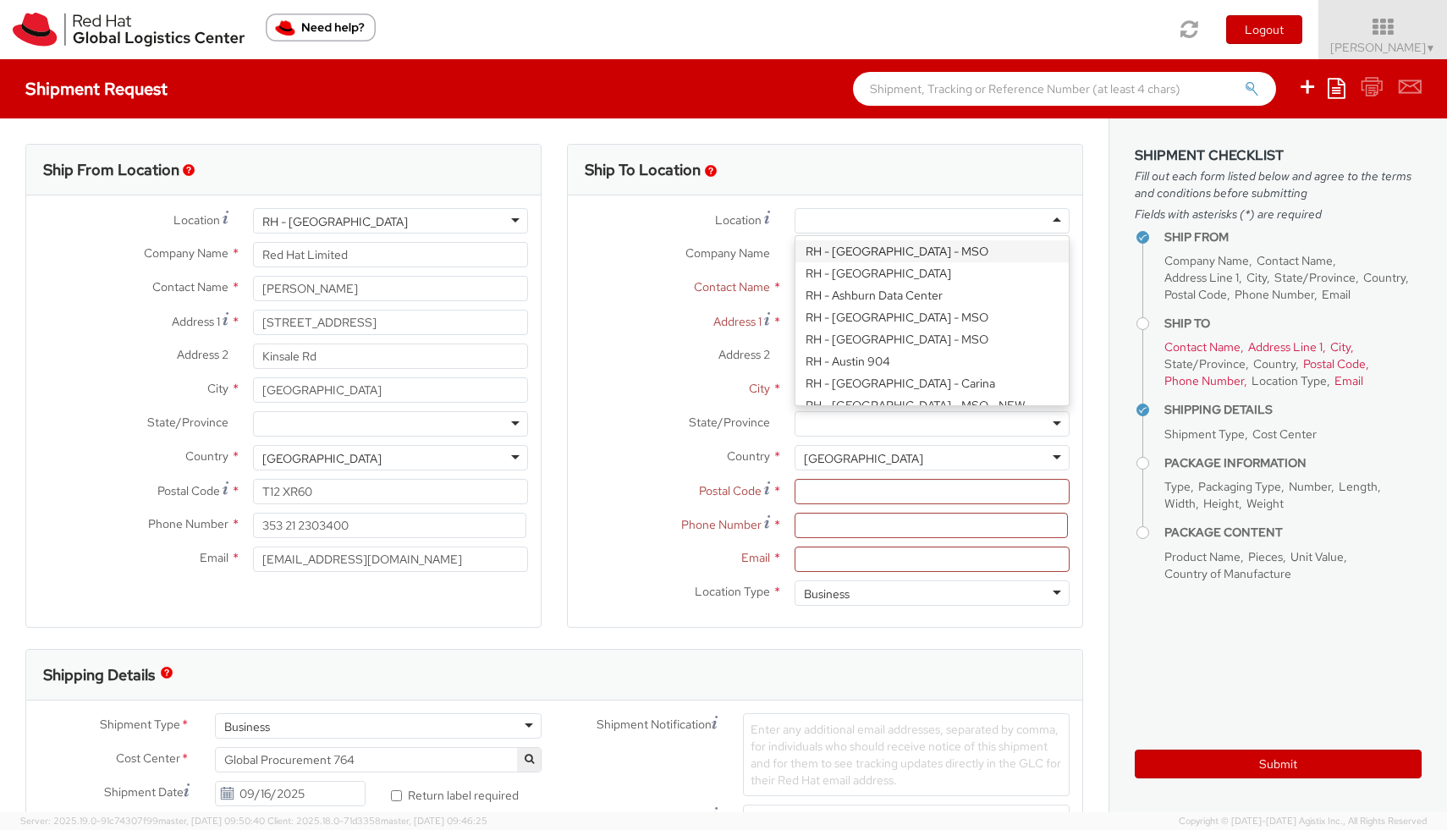
click at [805, 200] on div "Location * RH - Amsterdam - MSO RH - Amsterdam Data Center RH - Ashburn Data Ce…" at bounding box center [825, 410] width 514 height 431
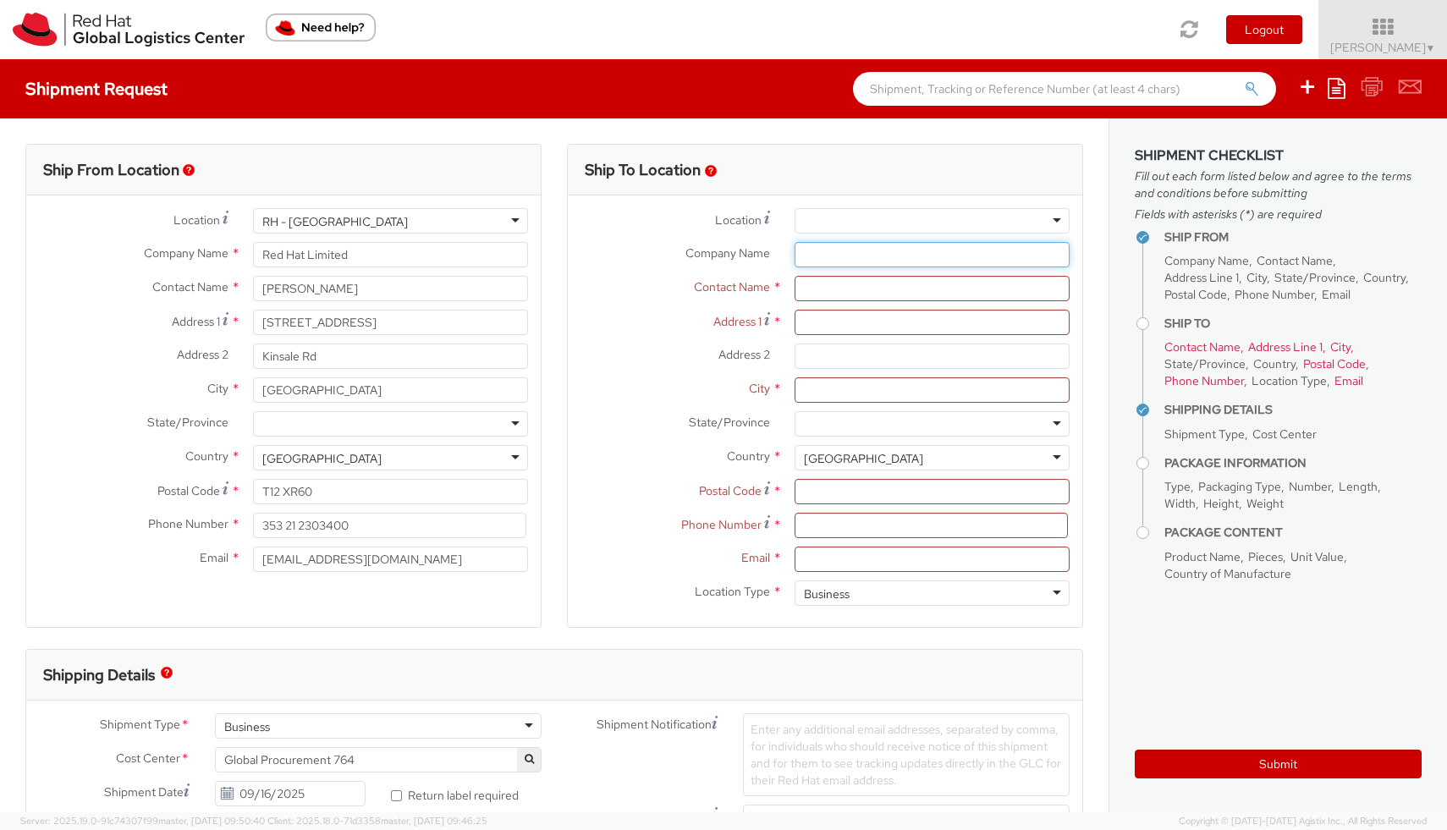
click at [826, 264] on input "Company Name *" at bounding box center [931, 254] width 275 height 25
paste input "Katarzyna Rola-Stężycka"
type input "Katarzyna Rola-Stężycka"
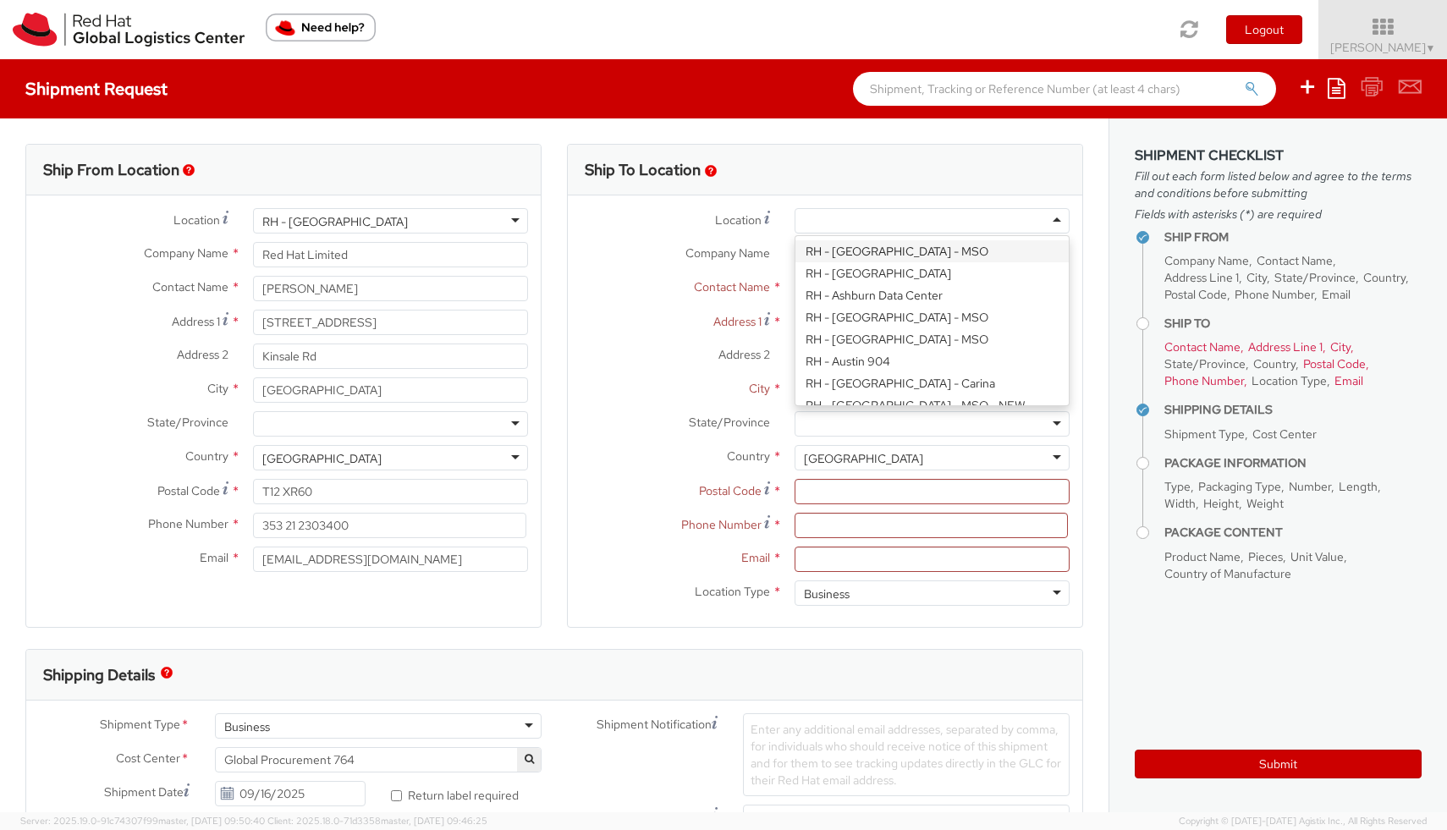
click at [936, 212] on div at bounding box center [931, 220] width 275 height 25
click at [844, 229] on div at bounding box center [931, 220] width 275 height 25
paste input "Pluxee Polska Sp. z o.o."
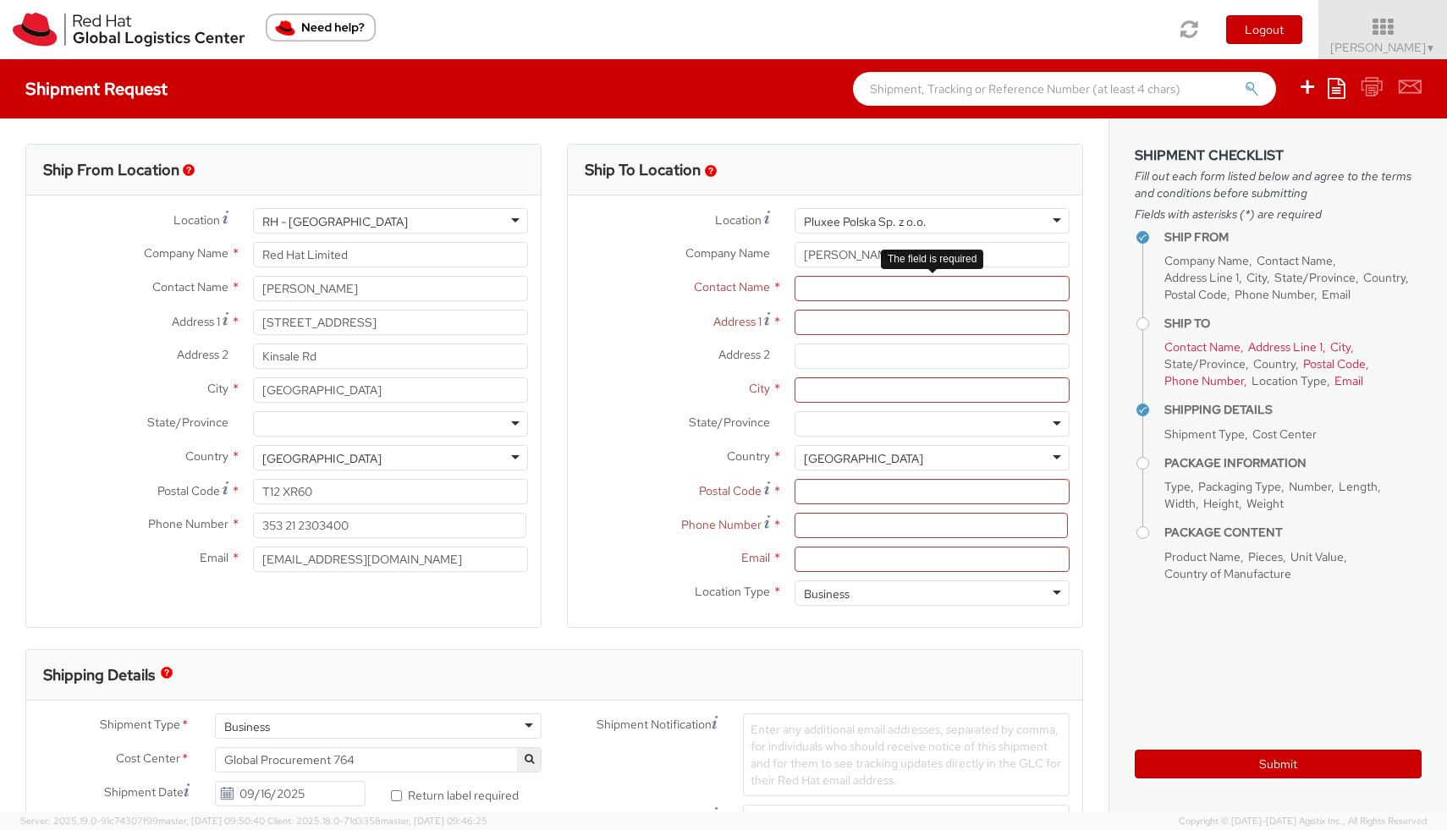
type input "Pluxee Polska Sp. z o.o."
click at [895, 283] on input "text" at bounding box center [931, 288] width 275 height 25
click at [858, 221] on div at bounding box center [931, 220] width 275 height 25
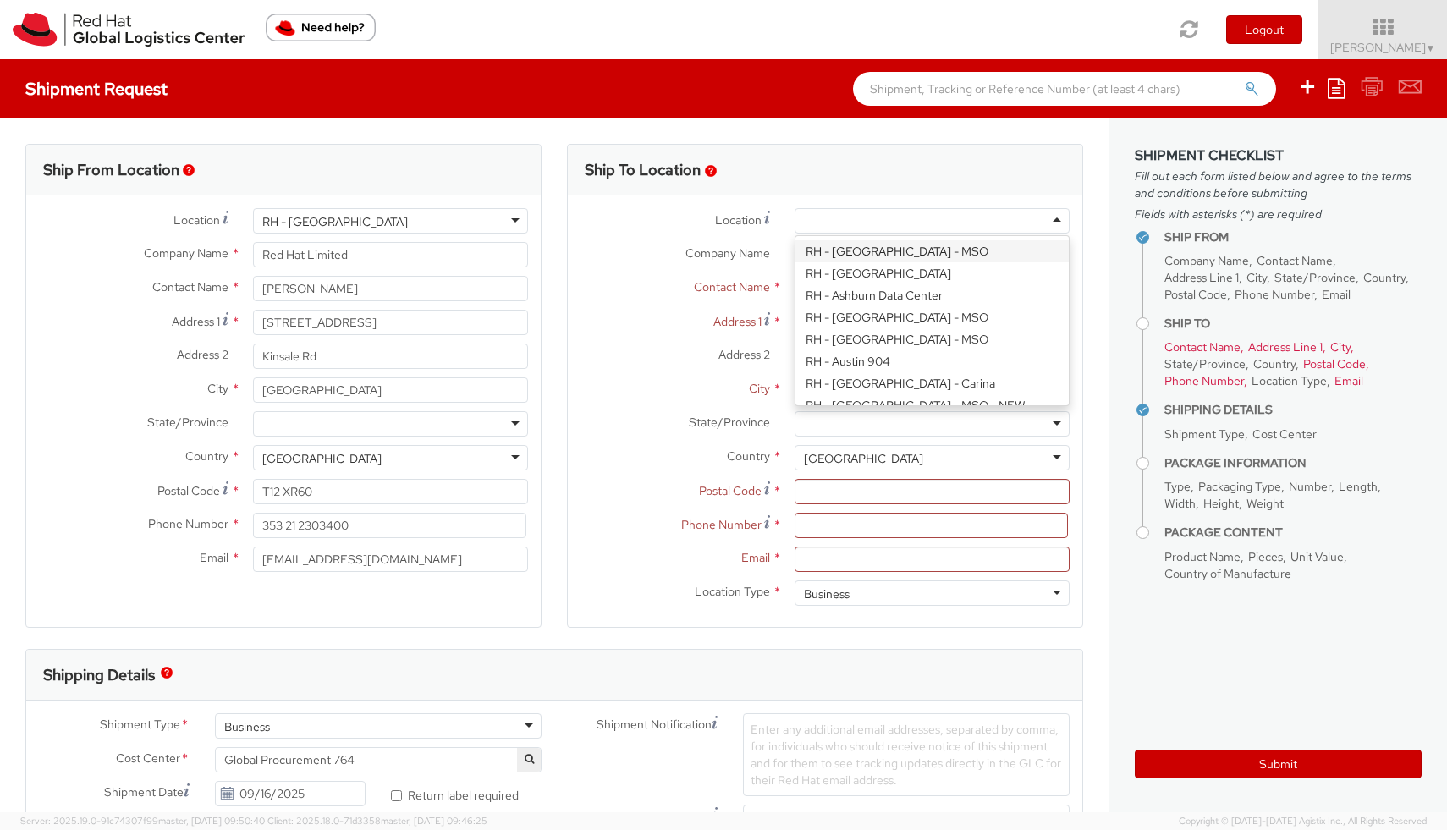
click at [858, 221] on div at bounding box center [931, 220] width 275 height 25
click at [730, 233] on div "Location * RH - Amsterdam - MSO RH - Amsterdam Data Center RH - Ashburn Data Ce…" at bounding box center [825, 220] width 514 height 25
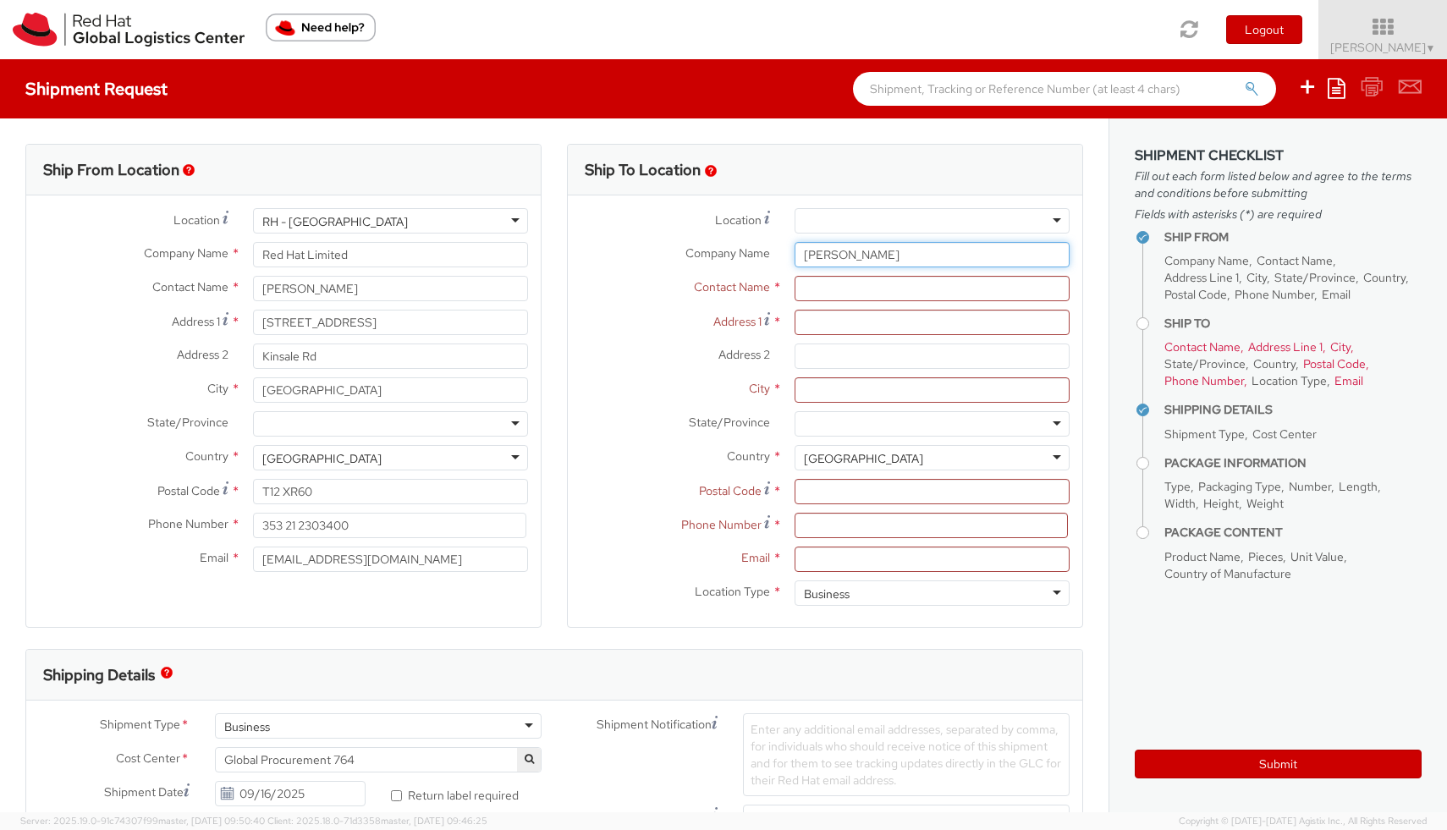
drag, startPoint x: 960, startPoint y: 255, endPoint x: 782, endPoint y: 255, distance: 178.5
click at [782, 255] on div "Katarzyna Rola-Stężycka" at bounding box center [932, 254] width 300 height 25
click at [842, 320] on input "Address 1 *" at bounding box center [931, 322] width 275 height 25
paste input "Pluxee Polska Sp. z o.o."
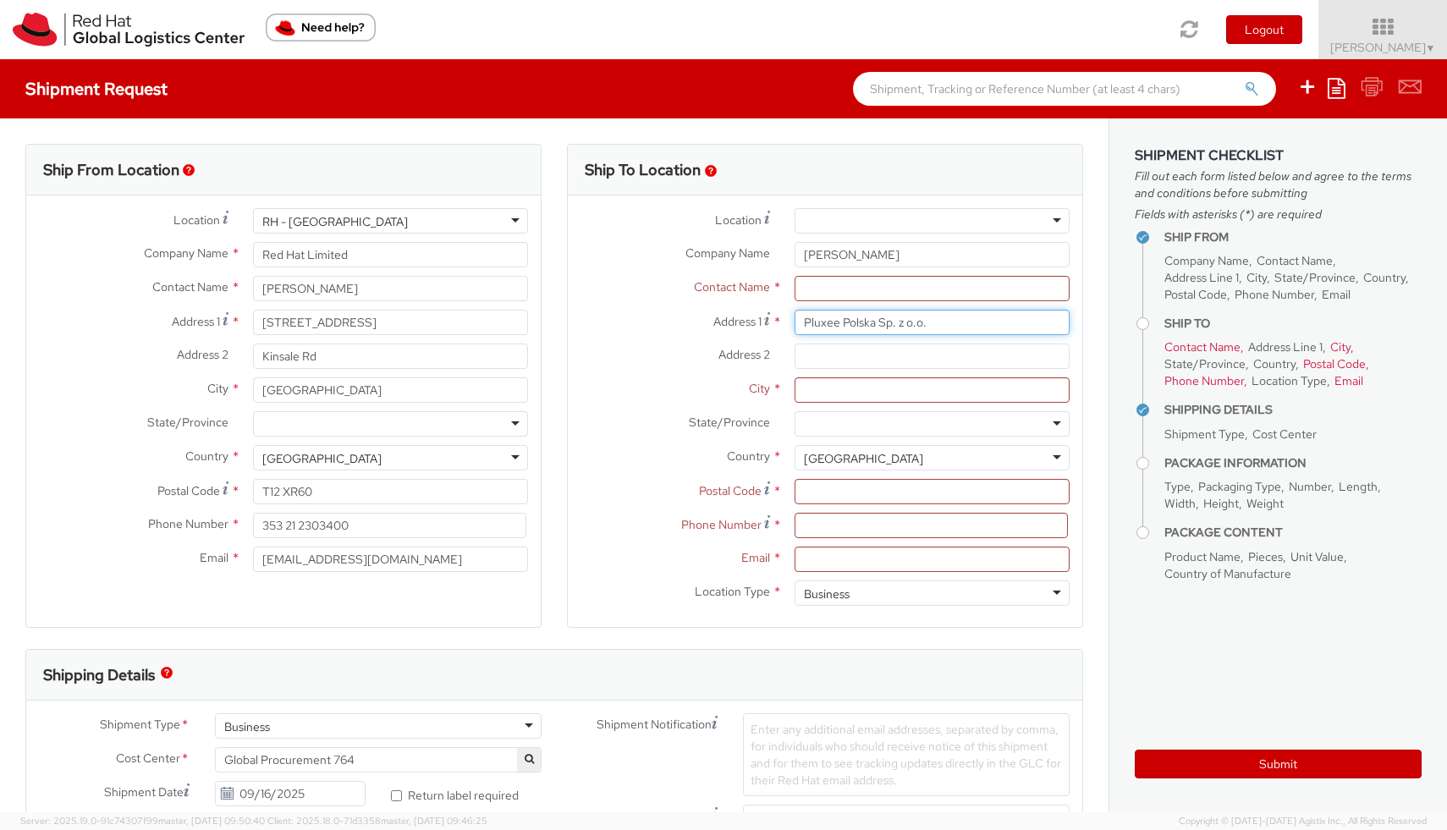
type input "Pluxee Polska Sp. z o.o."
drag, startPoint x: 947, startPoint y: 250, endPoint x: 794, endPoint y: 250, distance: 152.3
click at [794, 250] on div "Katarzyna Rola-Stężycka" at bounding box center [932, 254] width 300 height 25
click at [848, 290] on input "text" at bounding box center [931, 288] width 275 height 25
paste input "Katarzyna Rola-Stężycka"
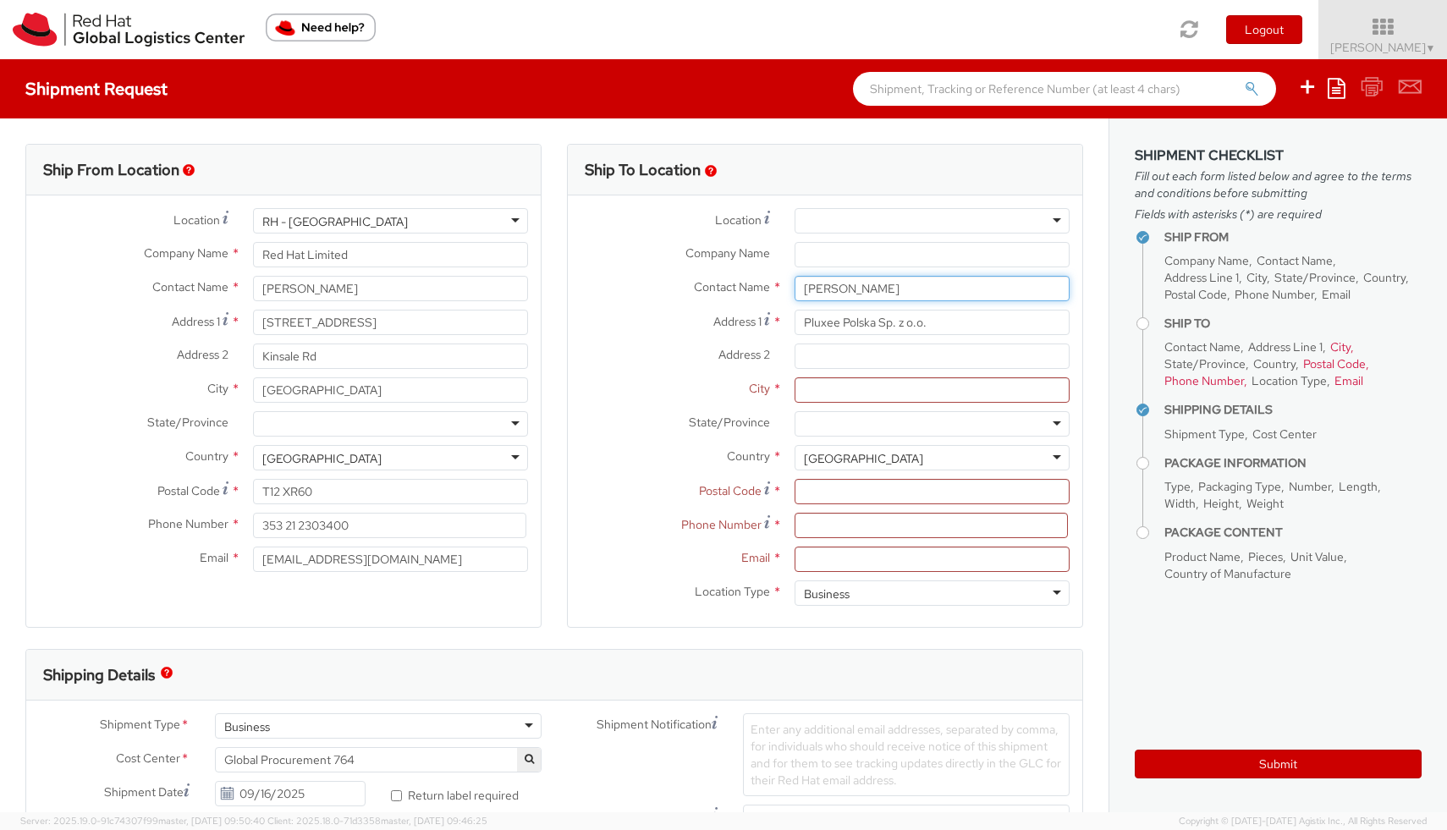
type input "Katarzyna Rola-Stężycka"
click at [898, 354] on input "Address 2 *" at bounding box center [931, 355] width 275 height 25
drag, startPoint x: 943, startPoint y: 314, endPoint x: 803, endPoint y: 314, distance: 140.4
click at [803, 314] on input "Pluxee Polska Sp. z o.o." at bounding box center [931, 322] width 275 height 25
click at [863, 255] on input "Company Name *" at bounding box center [931, 254] width 275 height 25
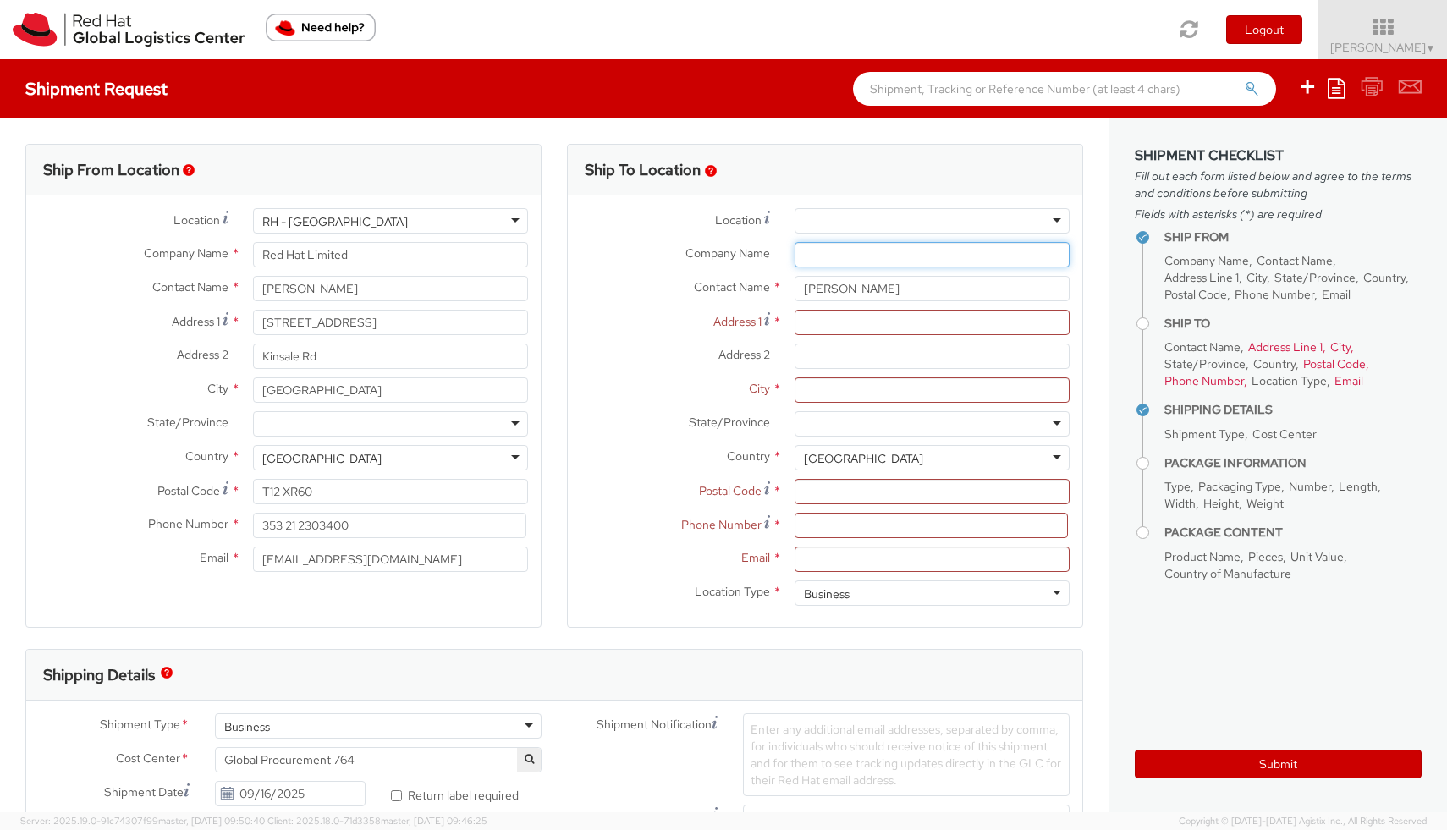
paste input "Pluxee Polska Sp. z o.o."
type input "Pluxee Polska Sp. z o.o."
click at [847, 321] on input "Address 1 *" at bounding box center [931, 322] width 275 height 25
paste input "ul. Rzymowskiego 53"
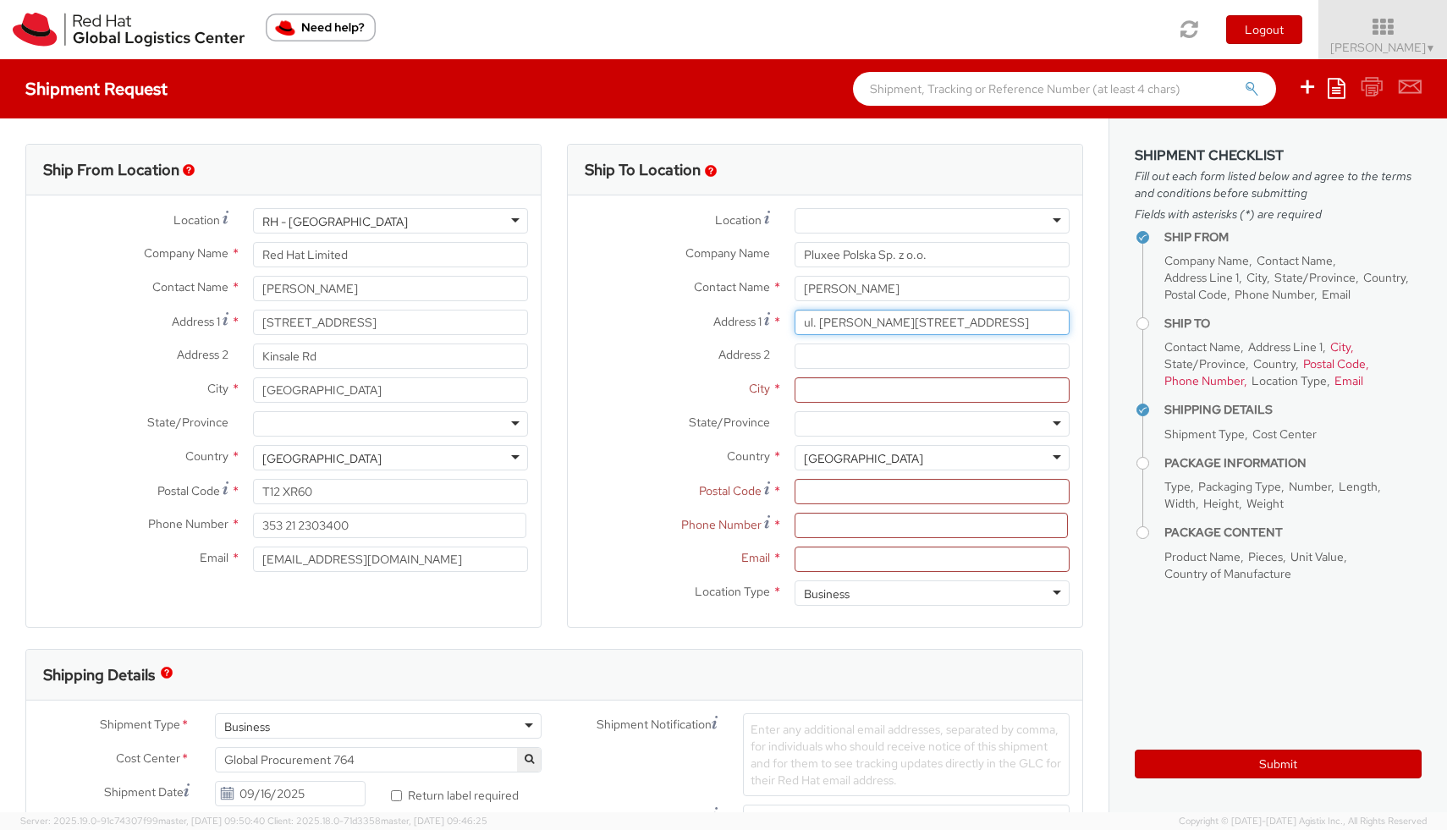
type input "ul. Rzymowskiego 53"
click at [848, 360] on input "Address 2 *" at bounding box center [931, 355] width 275 height 25
paste input "02-697 Warszawa"
type input "02-697 Warszawa"
click at [846, 396] on input "City *" at bounding box center [931, 389] width 275 height 25
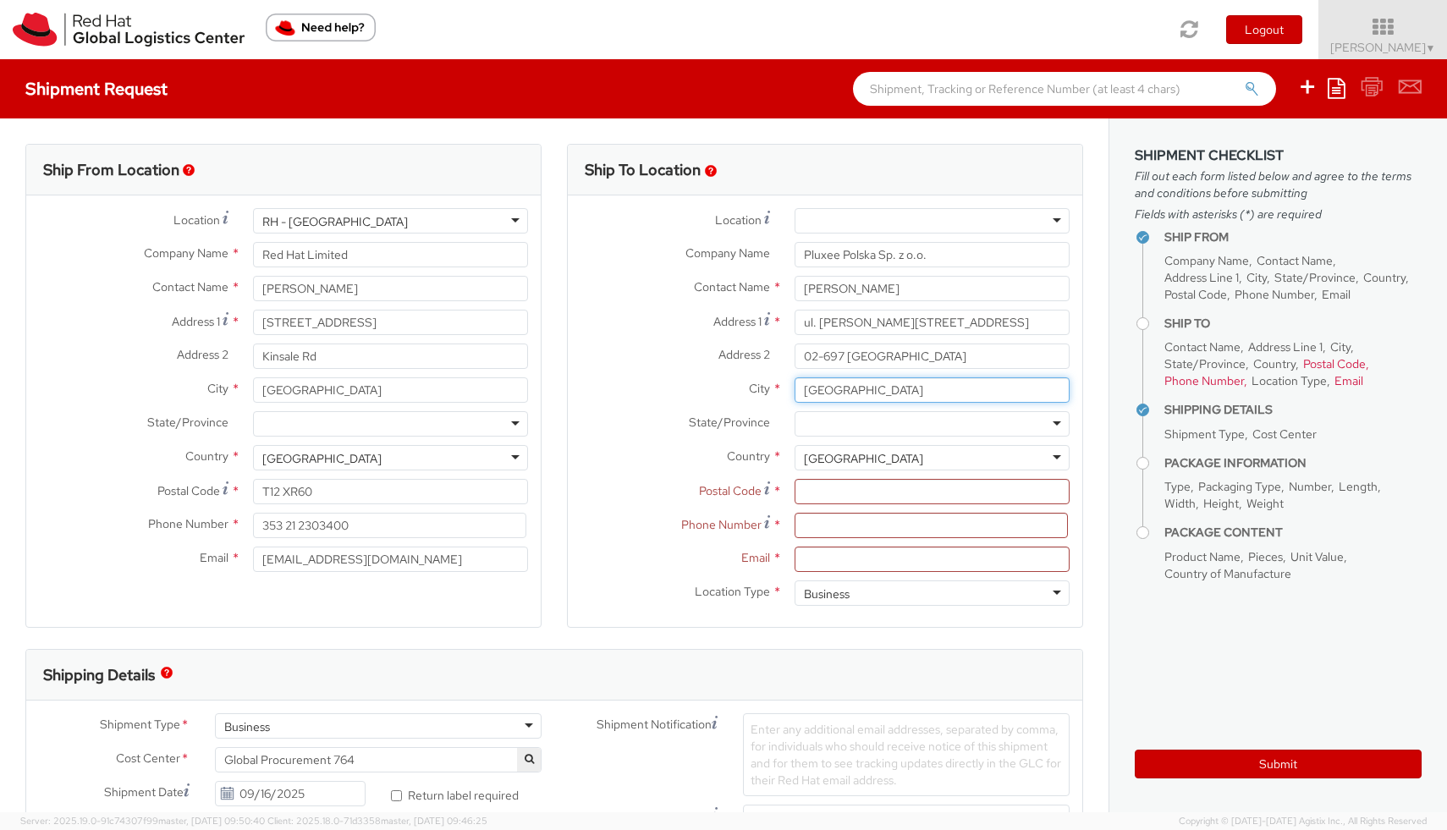
type input "Warsaw"
click at [939, 495] on input "Postal Code *" at bounding box center [931, 491] width 275 height 25
drag, startPoint x: 844, startPoint y: 358, endPoint x: 802, endPoint y: 358, distance: 42.3
click at [802, 358] on input "02-697 Warszawa" at bounding box center [931, 355] width 275 height 25
click at [835, 492] on input "Postal Code *" at bounding box center [931, 491] width 275 height 25
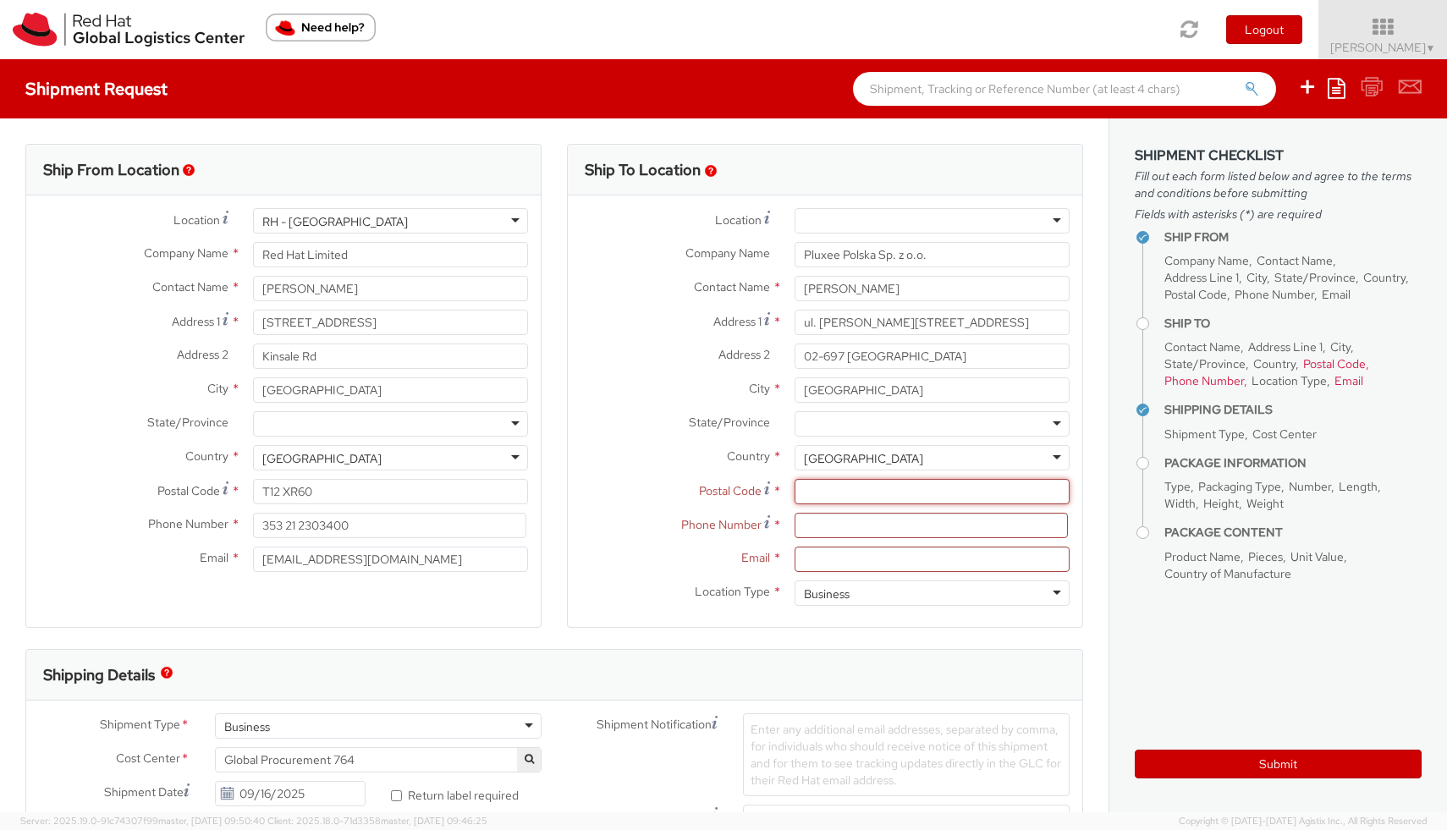
paste input "02-697"
type input "02-697"
click at [846, 525] on input at bounding box center [930, 525] width 273 height 25
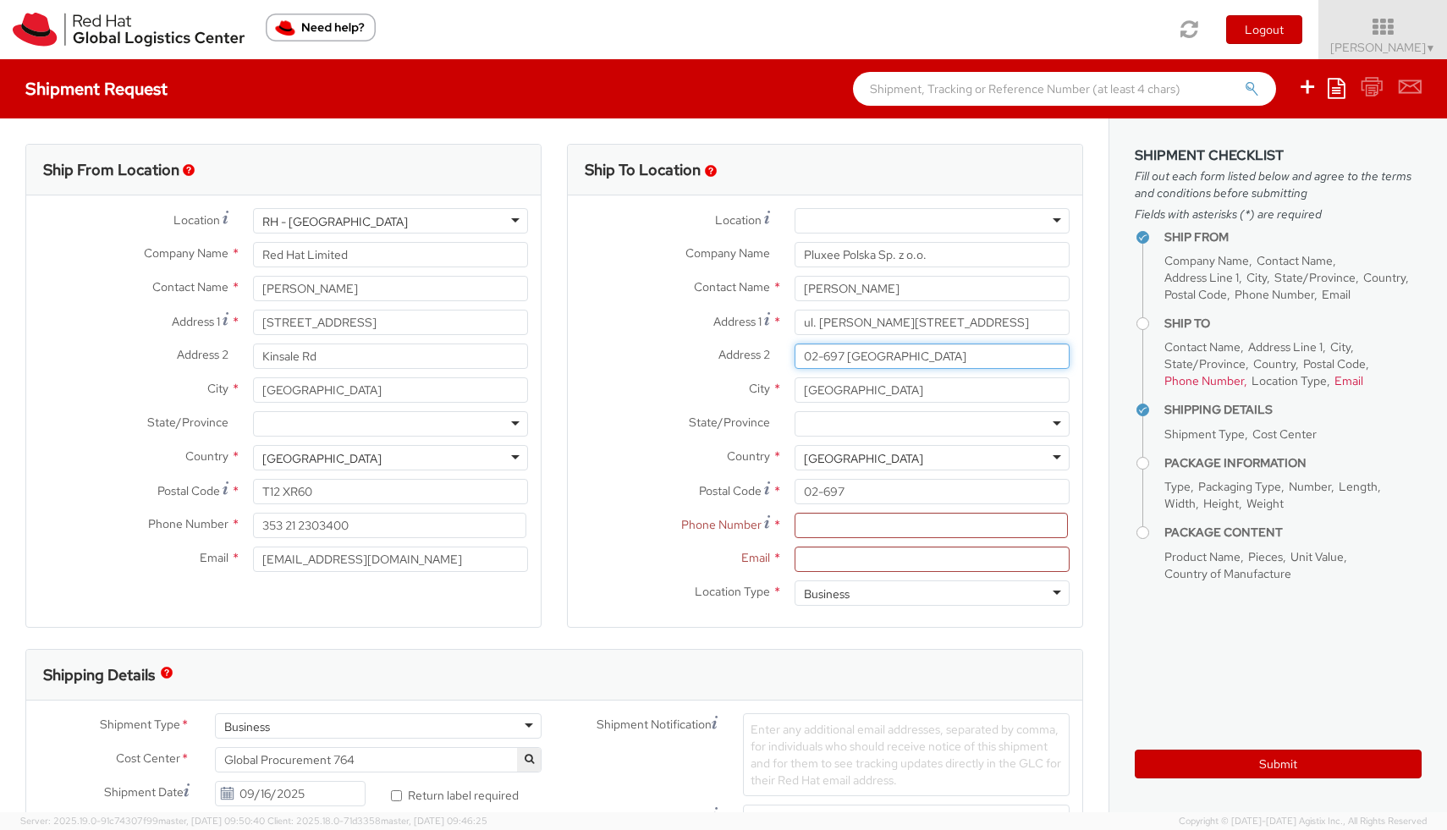
drag, startPoint x: 938, startPoint y: 362, endPoint x: 800, endPoint y: 362, distance: 137.9
click at [799, 362] on input "02-697 Warszawa" at bounding box center [931, 355] width 275 height 25
click at [829, 524] on input at bounding box center [930, 525] width 273 height 25
paste input "+48225351111"
click at [849, 556] on input "Email *" at bounding box center [931, 558] width 275 height 25
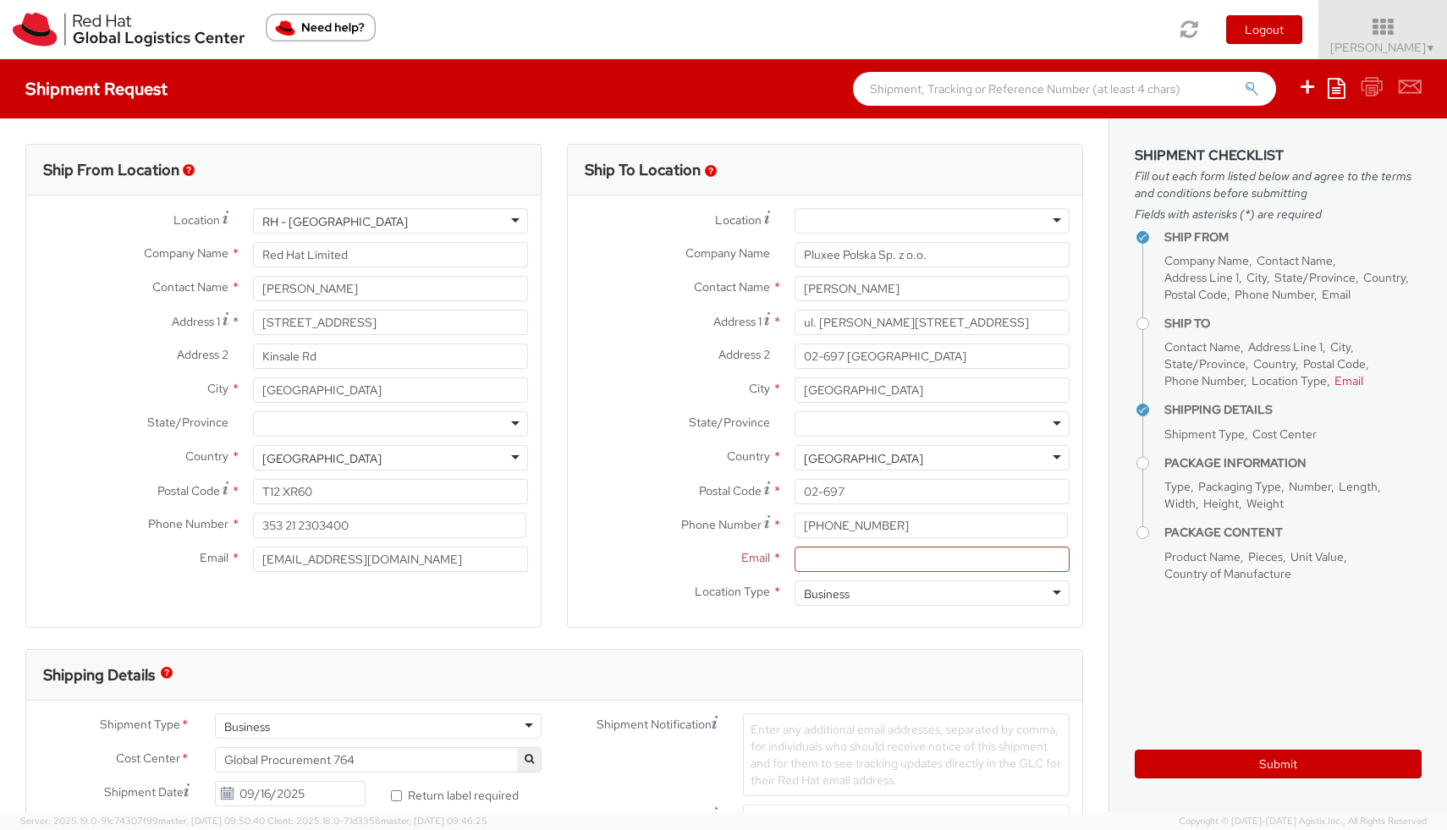
click at [673, 559] on label "Email *" at bounding box center [675, 557] width 214 height 22
click at [794, 559] on input "Email *" at bounding box center [931, 558] width 275 height 25
click at [924, 590] on div "Business" at bounding box center [931, 592] width 275 height 25
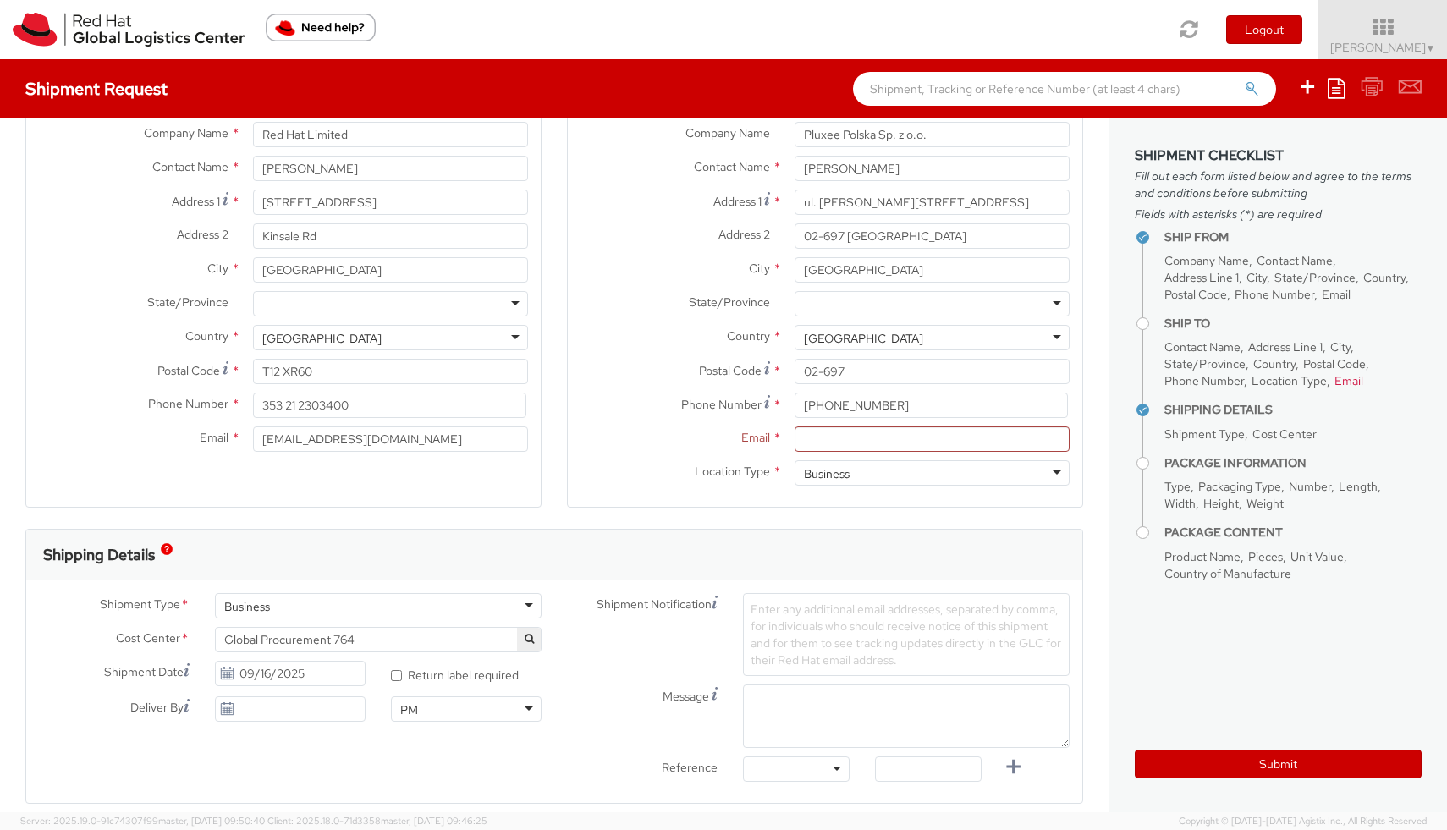
scroll to position [133, 0]
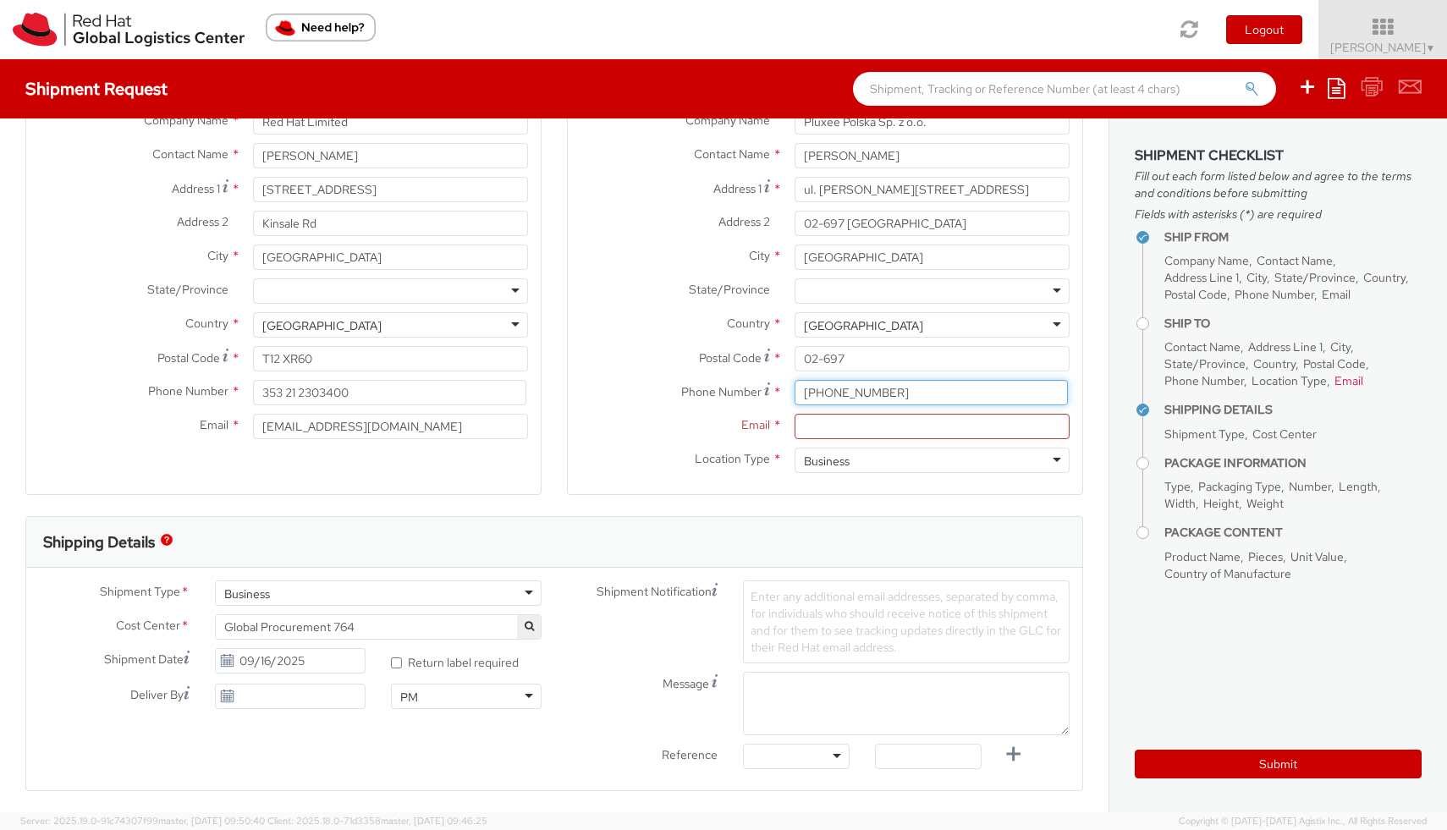
drag, startPoint x: 890, startPoint y: 389, endPoint x: 797, endPoint y: 390, distance: 93.1
click at [797, 390] on input "+48225351111" at bounding box center [930, 392] width 273 height 25
paste input "532511665"
type input "532511665"
drag, startPoint x: 951, startPoint y: 150, endPoint x: 783, endPoint y: 151, distance: 167.5
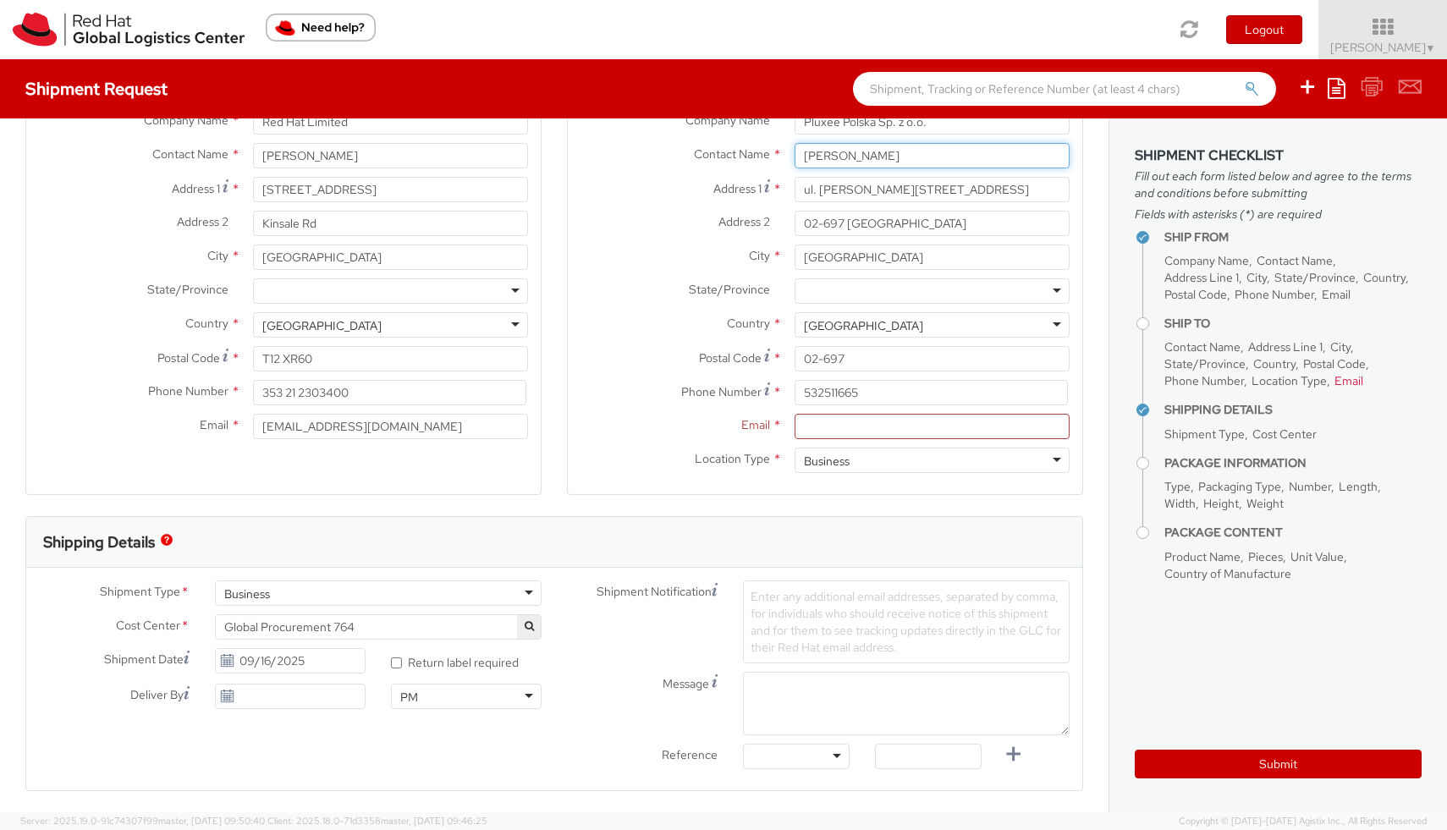
click at [783, 151] on div "Katarzyna Rola-Stężycka Radka Simkova" at bounding box center [932, 155] width 300 height 25
click at [645, 387] on label "Phone Number *" at bounding box center [675, 391] width 214 height 23
click at [840, 429] on input "Email *" at bounding box center [931, 426] width 275 height 25
type input "mnaumova@redhat.com"
click at [630, 412] on div "Phone Number * 532511665" at bounding box center [825, 397] width 514 height 34
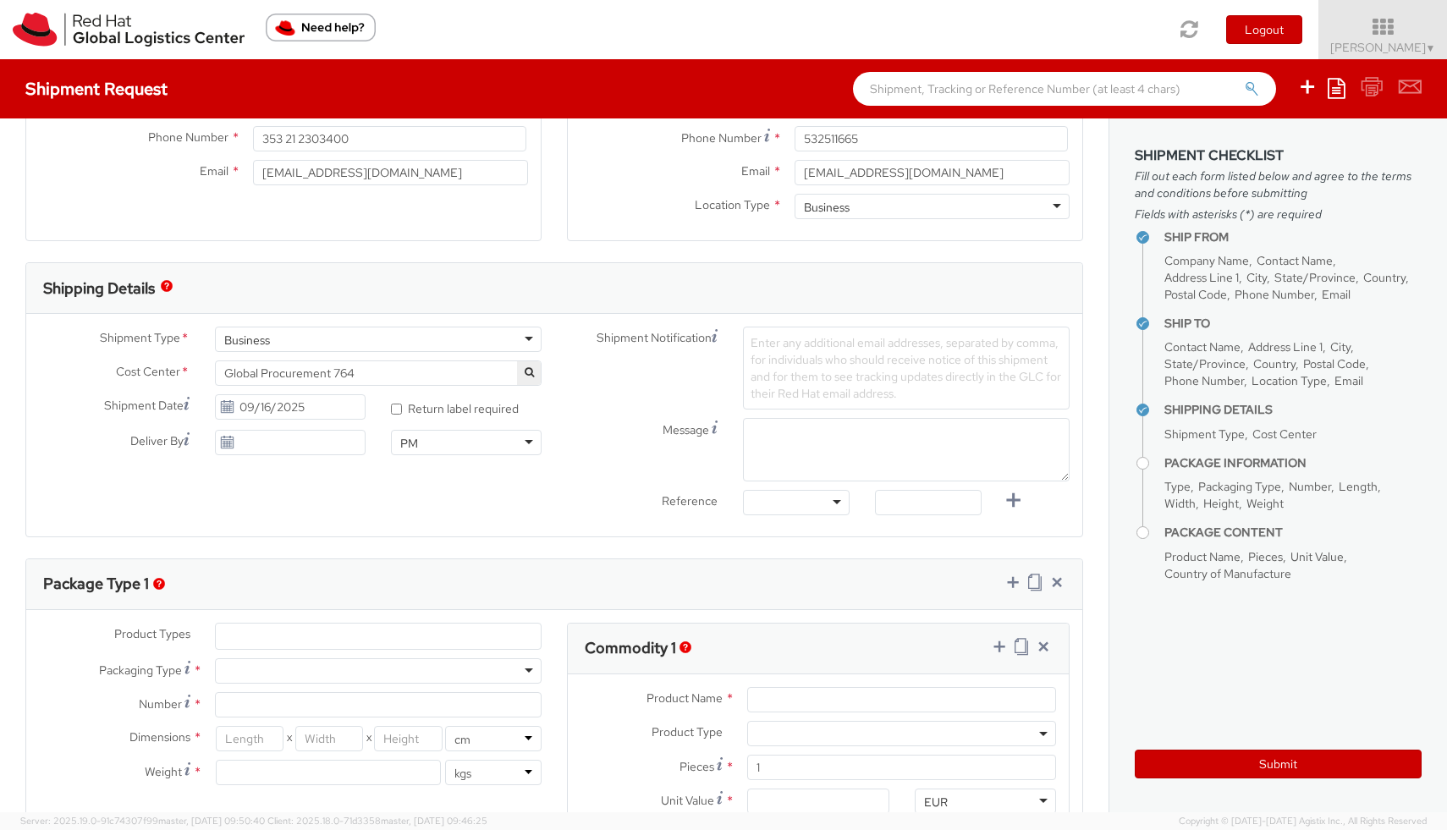
scroll to position [404, 0]
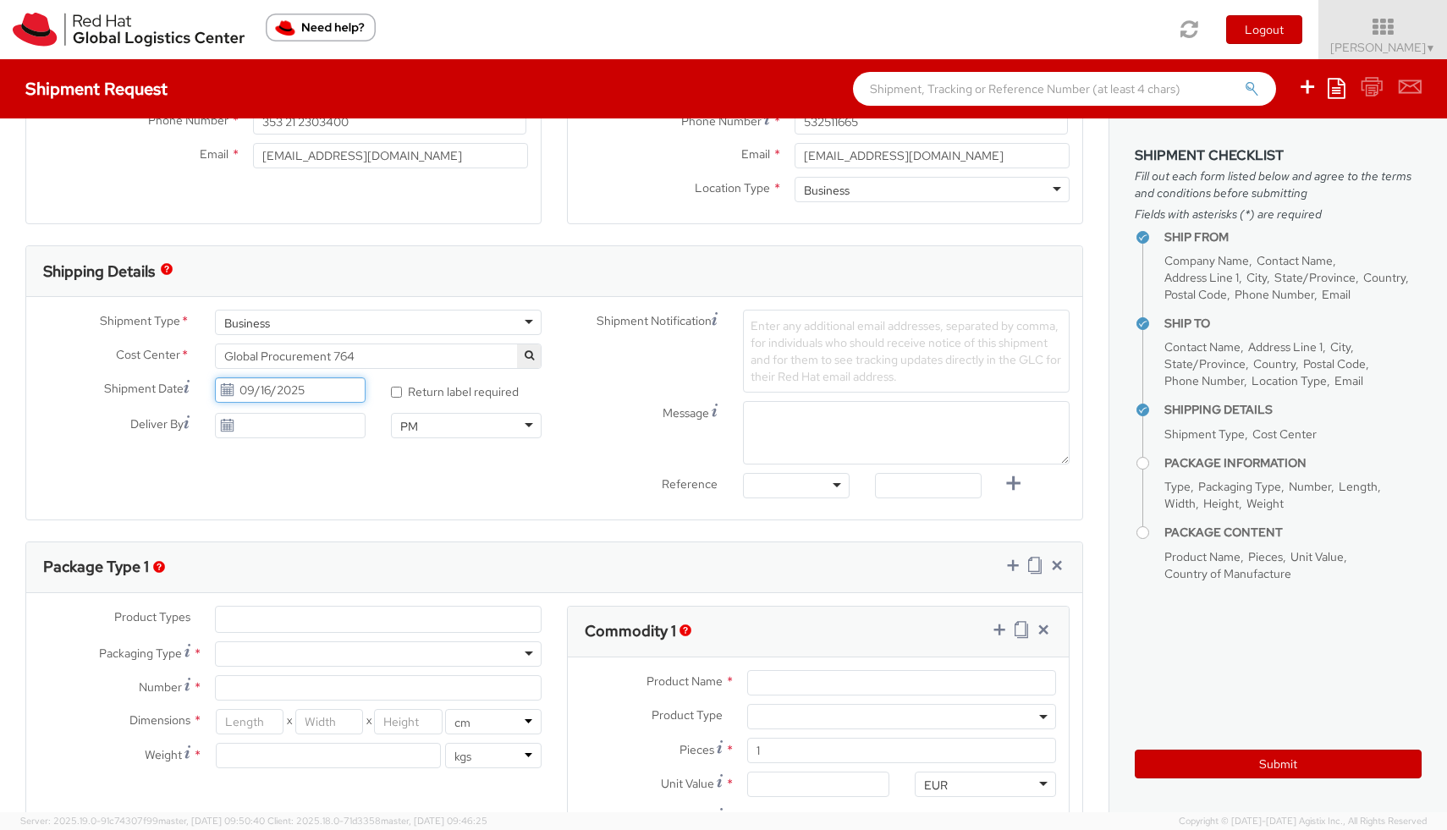
click at [316, 395] on input "09/16/2025" at bounding box center [290, 389] width 151 height 25
click at [332, 509] on td "10" at bounding box center [330, 497] width 34 height 25
click at [333, 519] on td "17" at bounding box center [330, 522] width 34 height 25
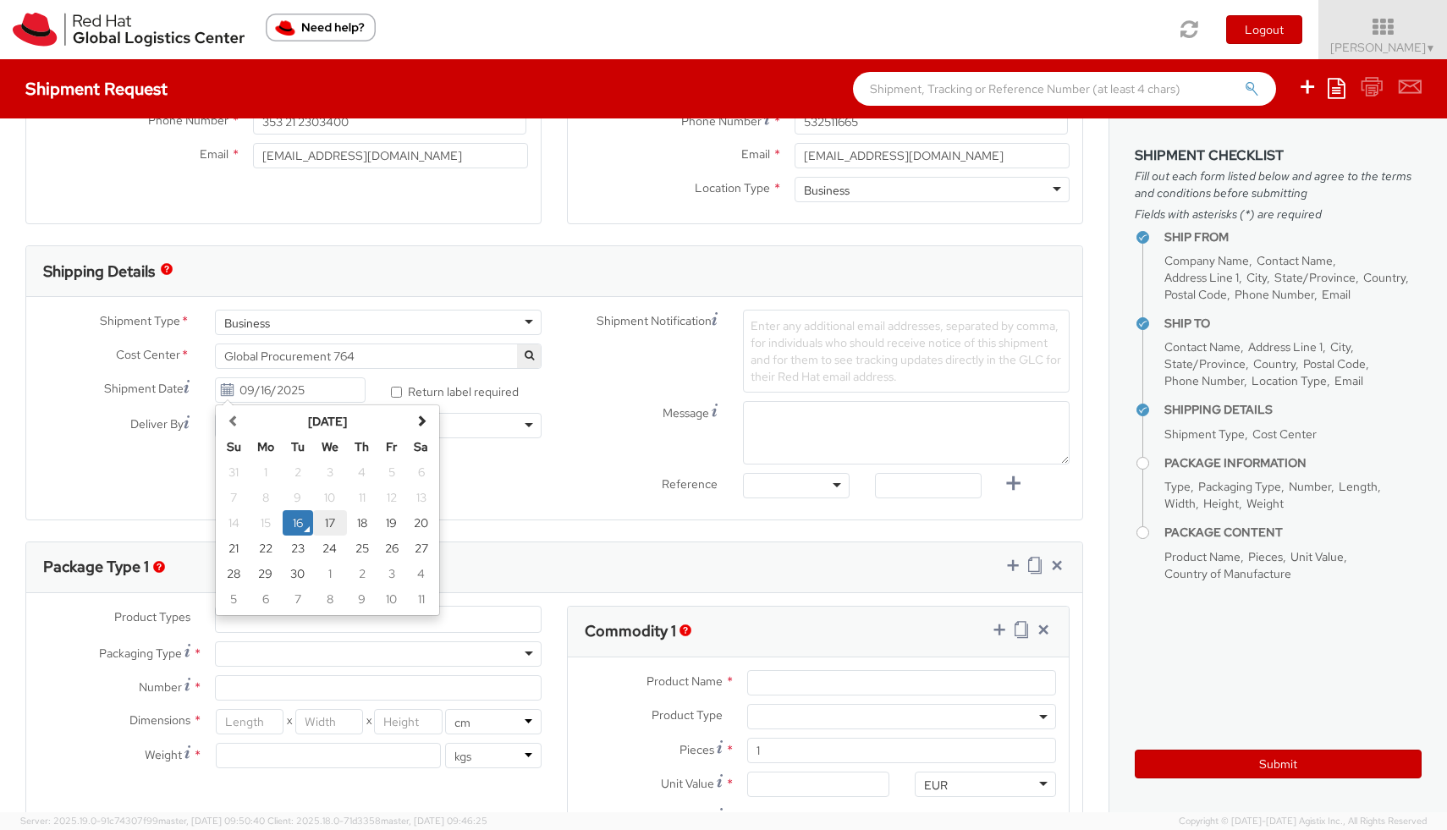
type input "09/17/2025"
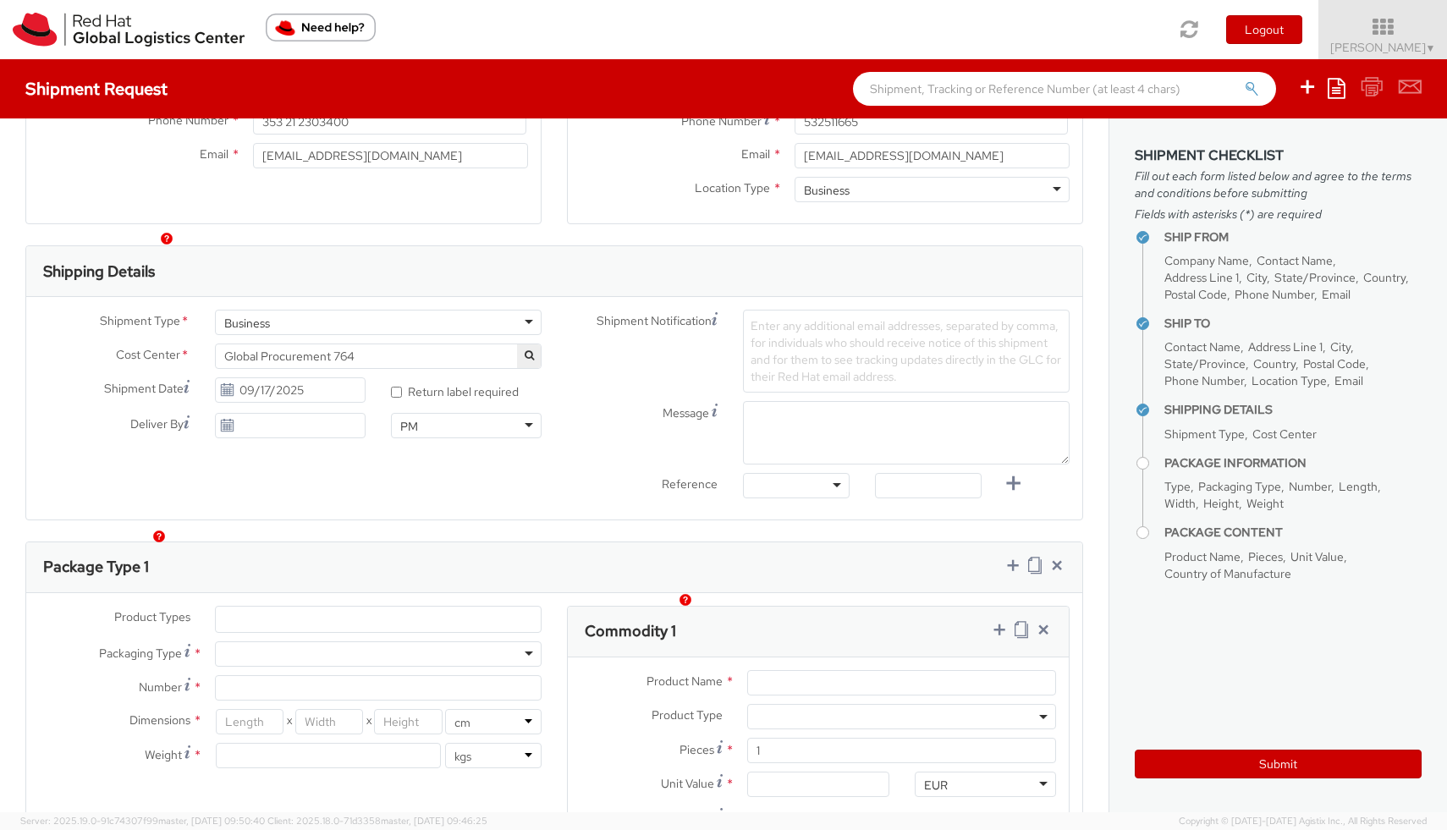
scroll to position [563, 0]
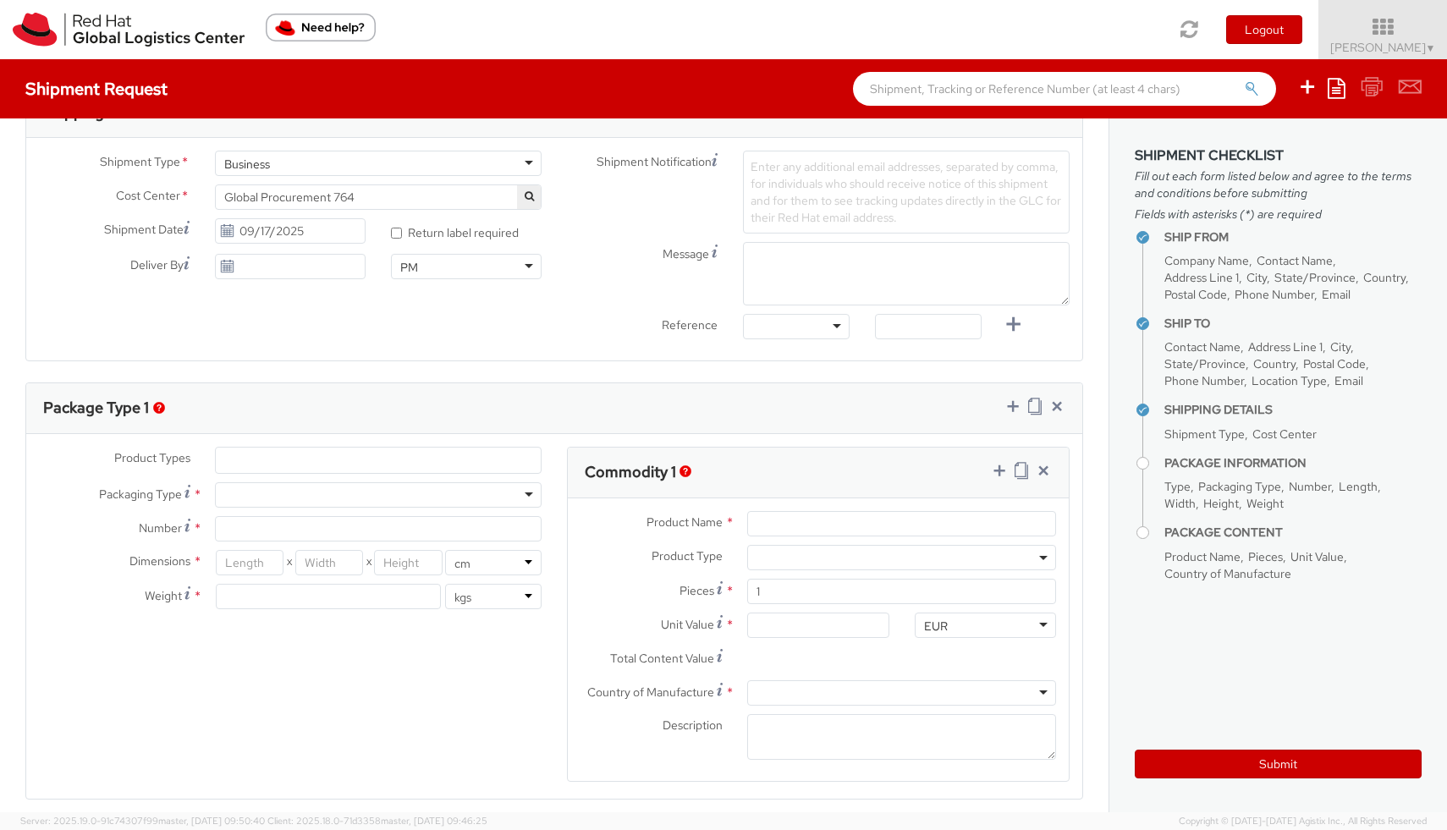
click at [501, 462] on ul at bounding box center [378, 460] width 325 height 25
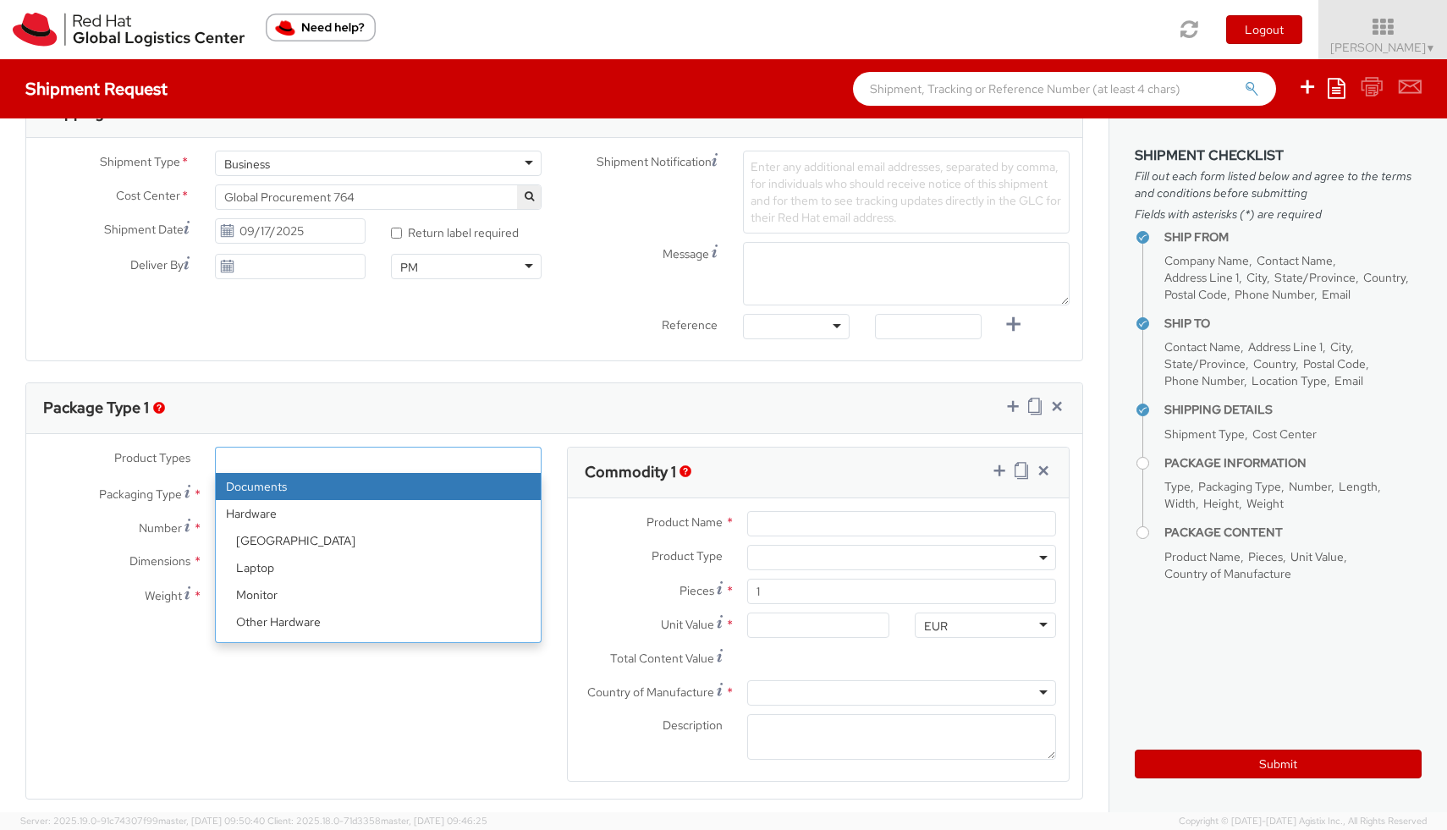
select select "DOCUMENT"
type input "Documents"
select select "DOCUMENT"
type input "1.00"
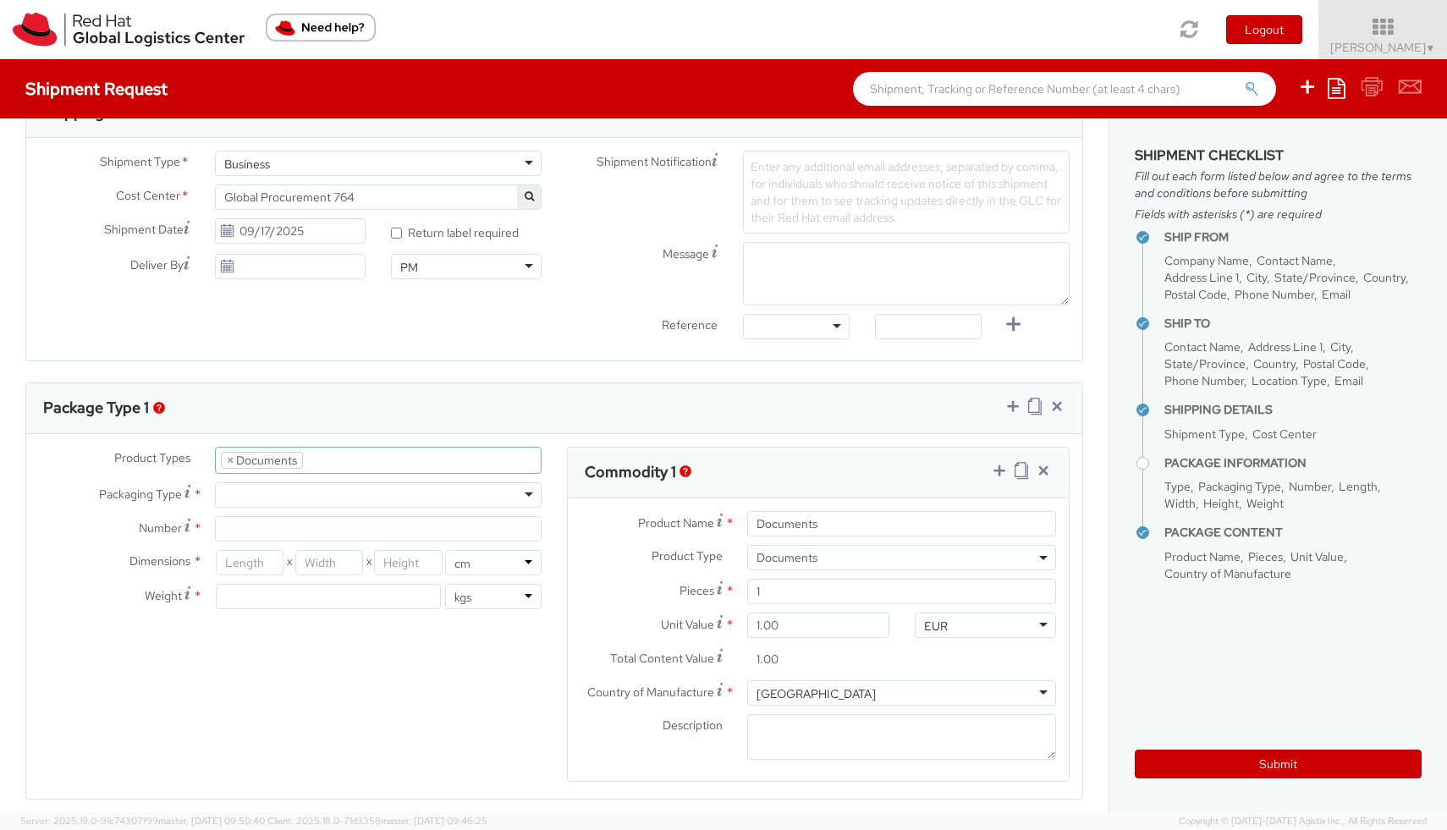
click at [450, 490] on div at bounding box center [378, 494] width 327 height 25
type input "1"
type input "24.13"
type input "31.75"
type input "0.64"
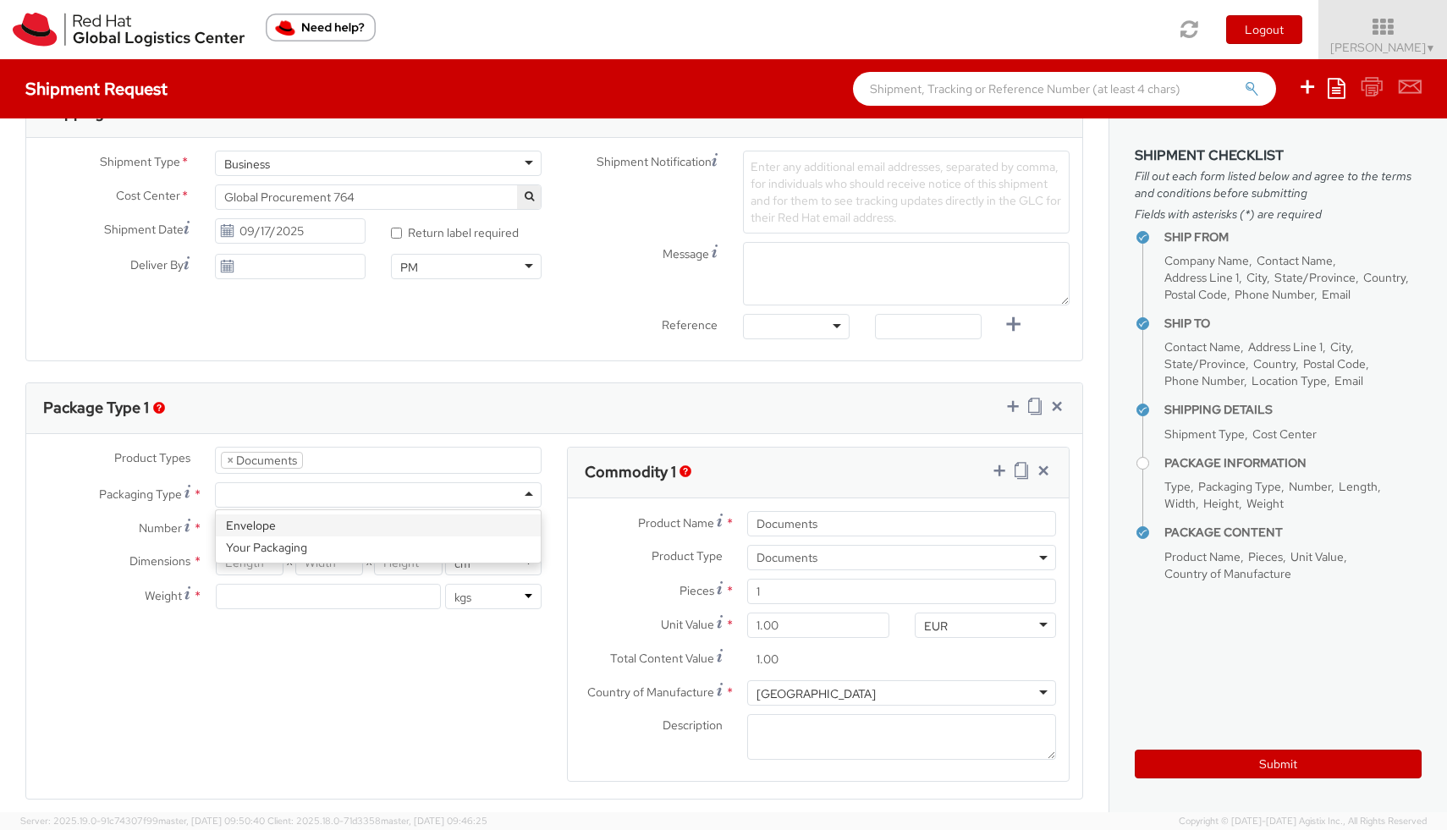
type input "0.5"
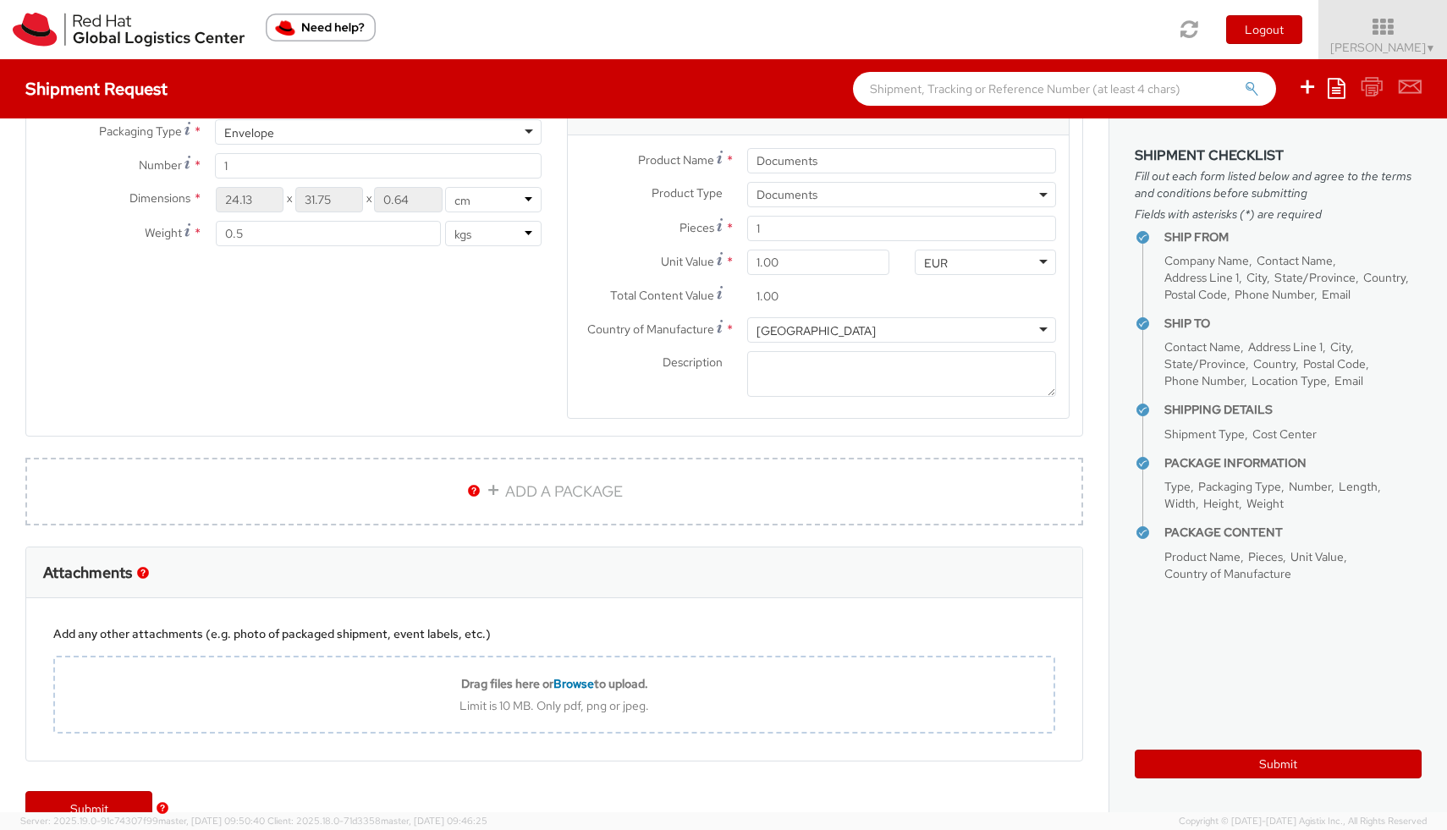
scroll to position [964, 0]
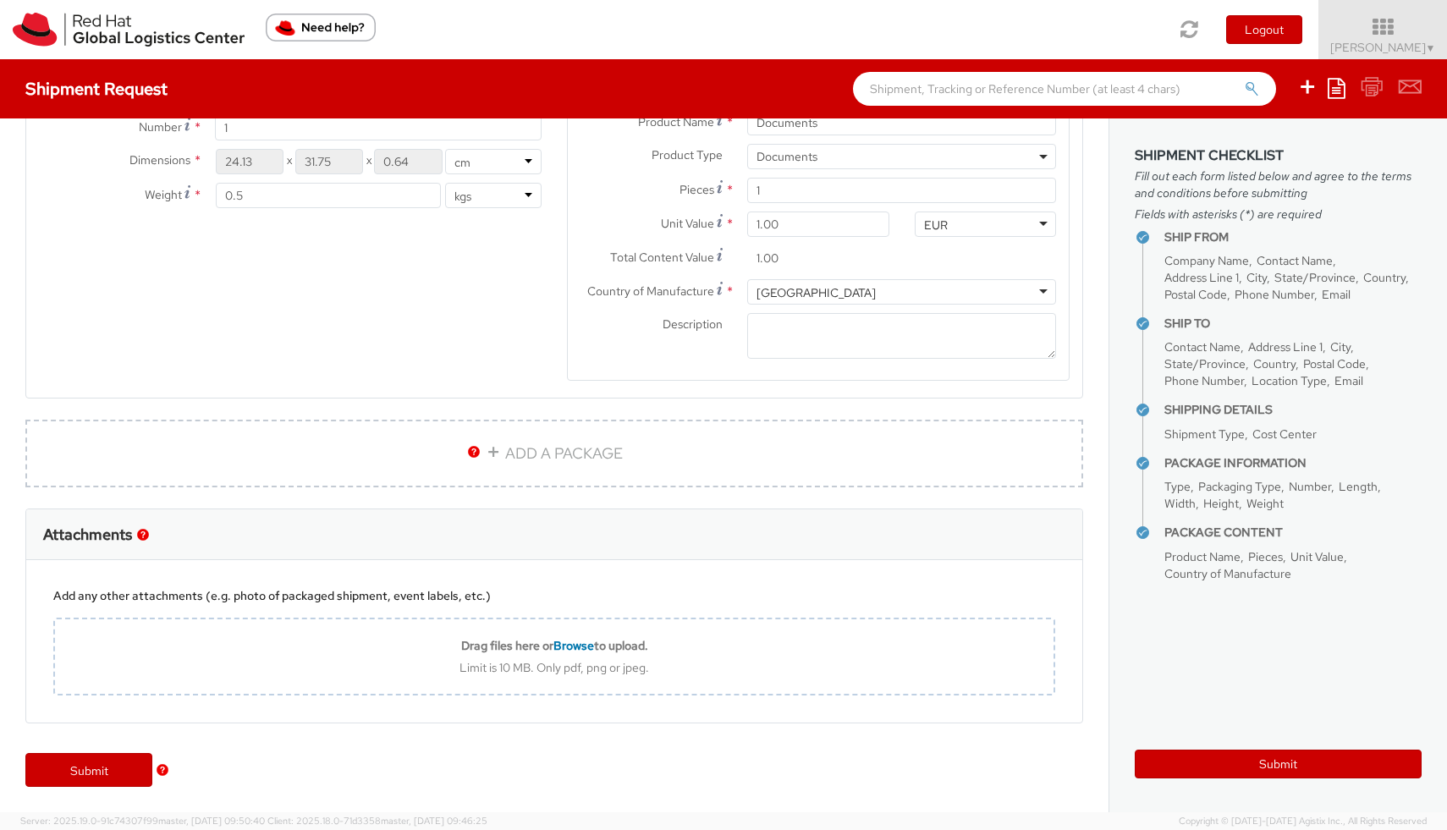
click at [166, 768] on img "button" at bounding box center [163, 770] width 12 height 12
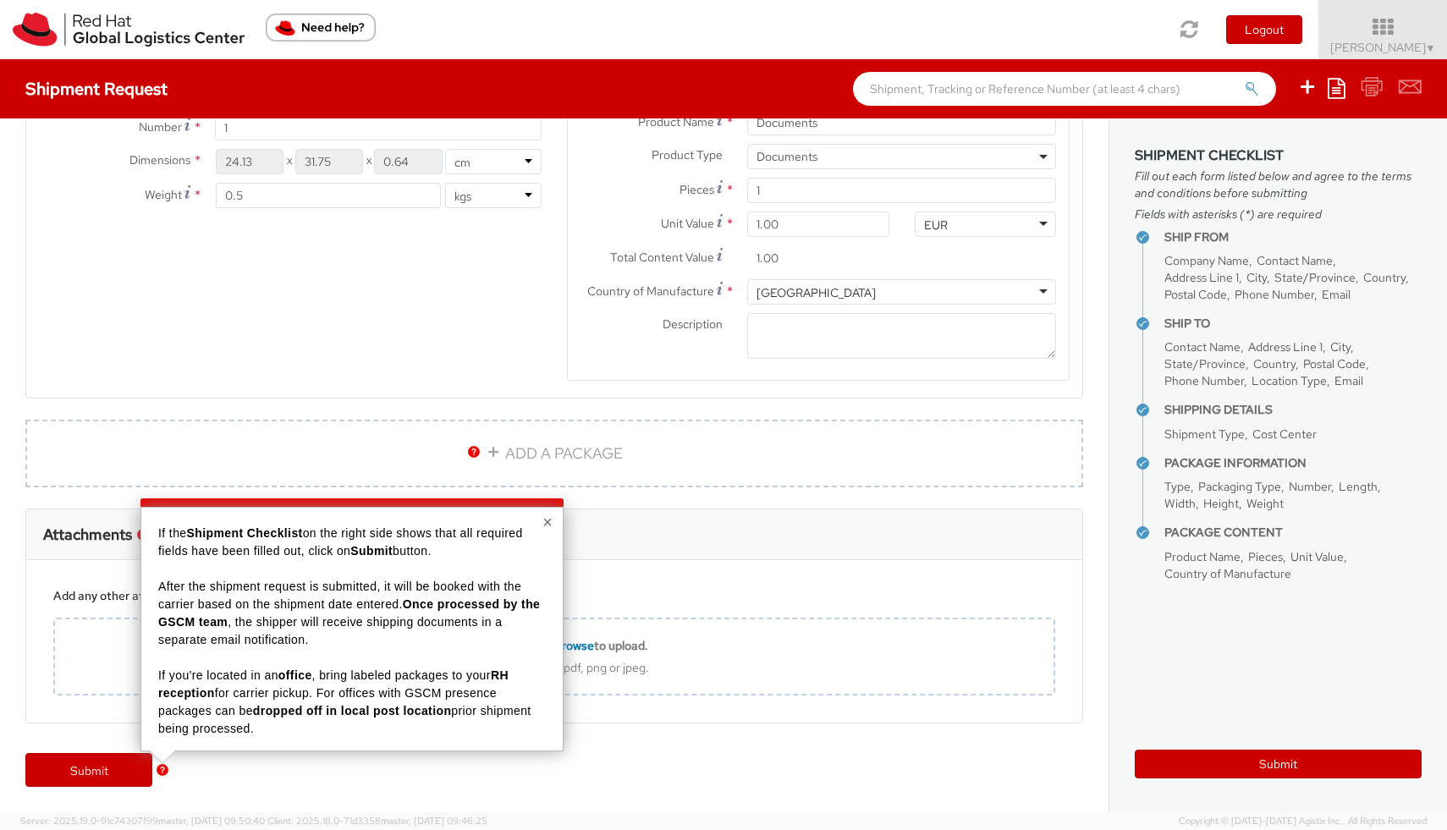
click at [201, 772] on div "Submit" at bounding box center [554, 778] width 1108 height 68
click at [545, 521] on button "×" at bounding box center [547, 522] width 10 height 17
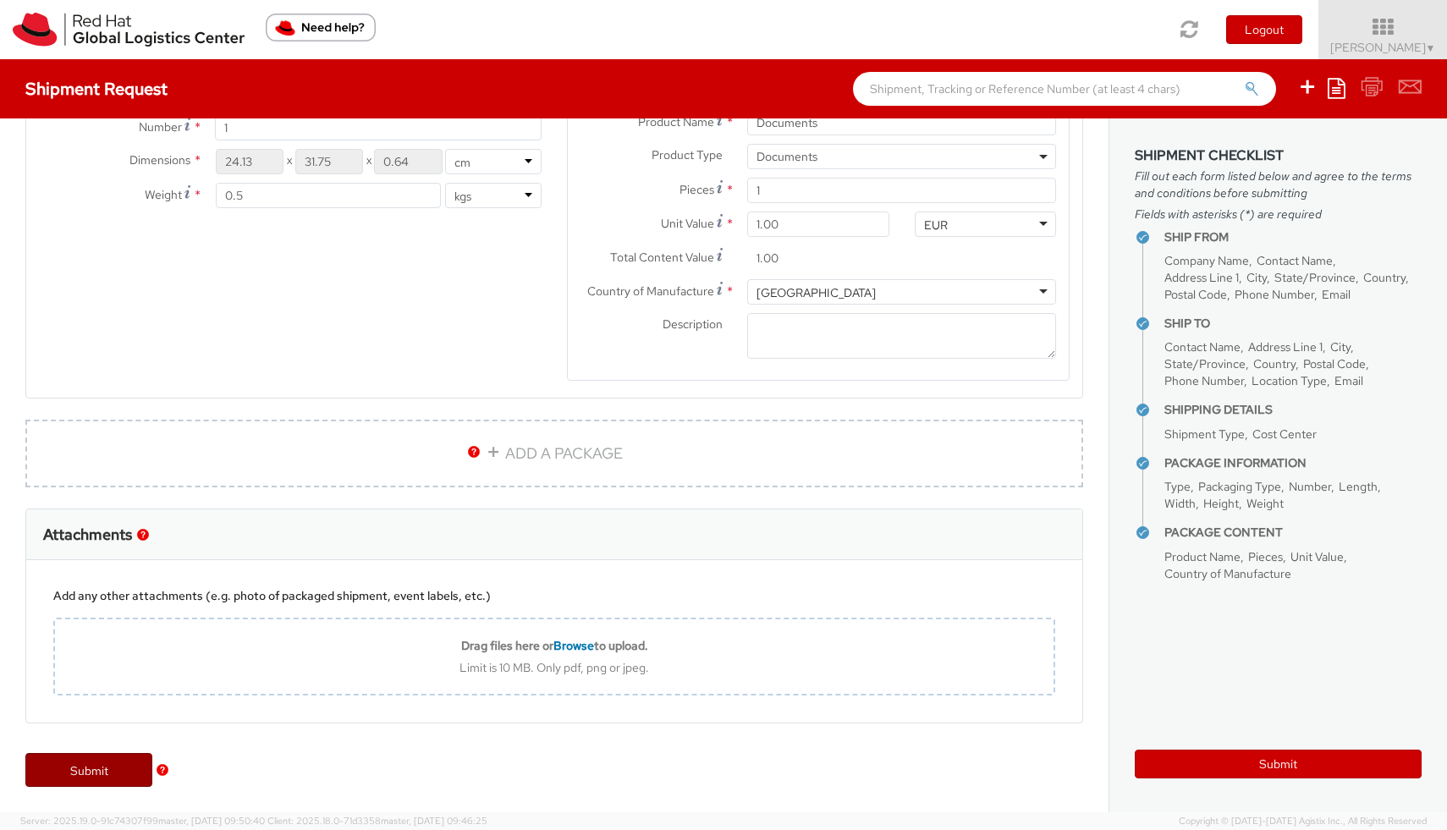
click at [99, 775] on link "Submit" at bounding box center [88, 770] width 127 height 34
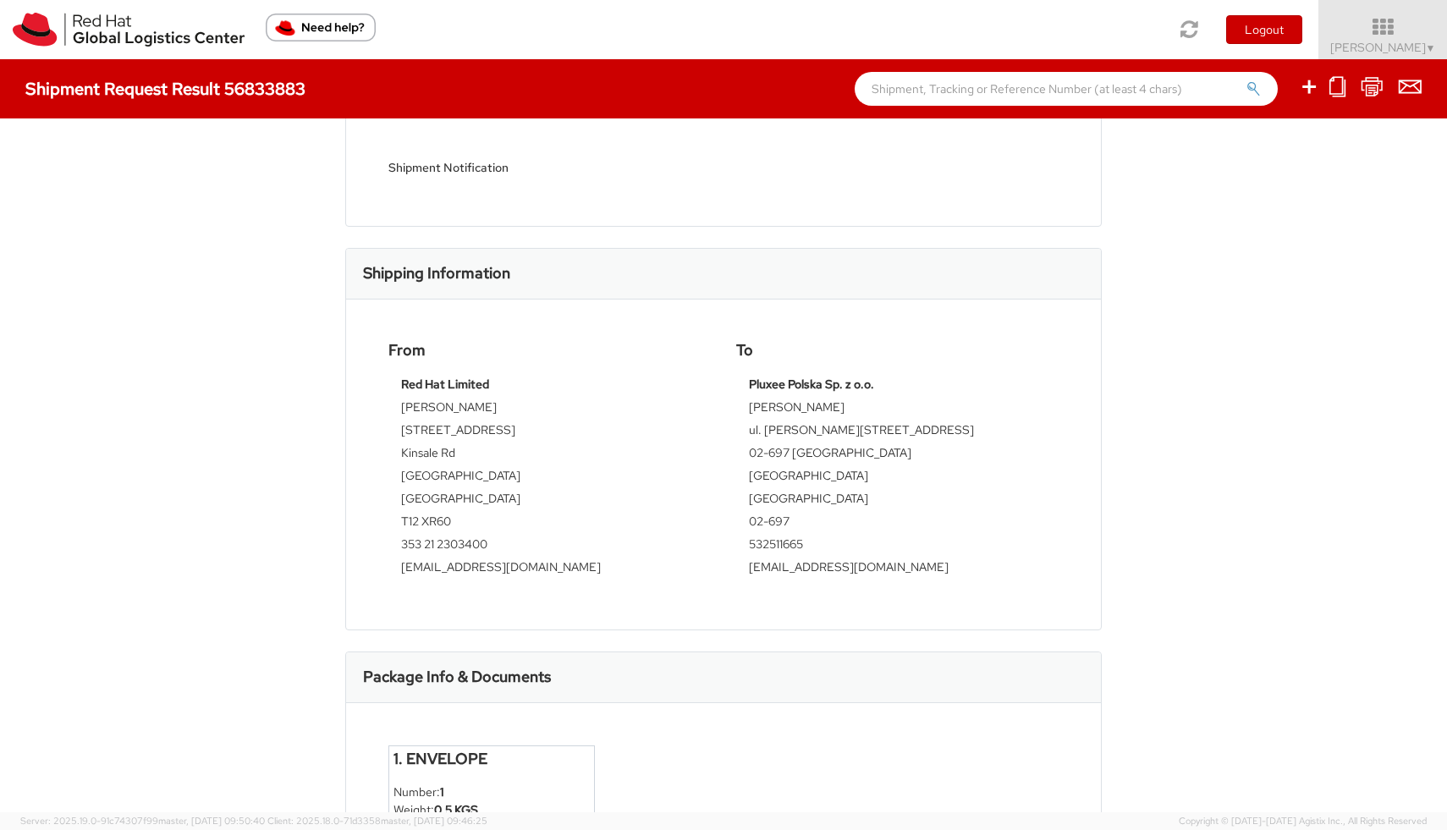
scroll to position [418, 0]
